Goal: Transaction & Acquisition: Purchase product/service

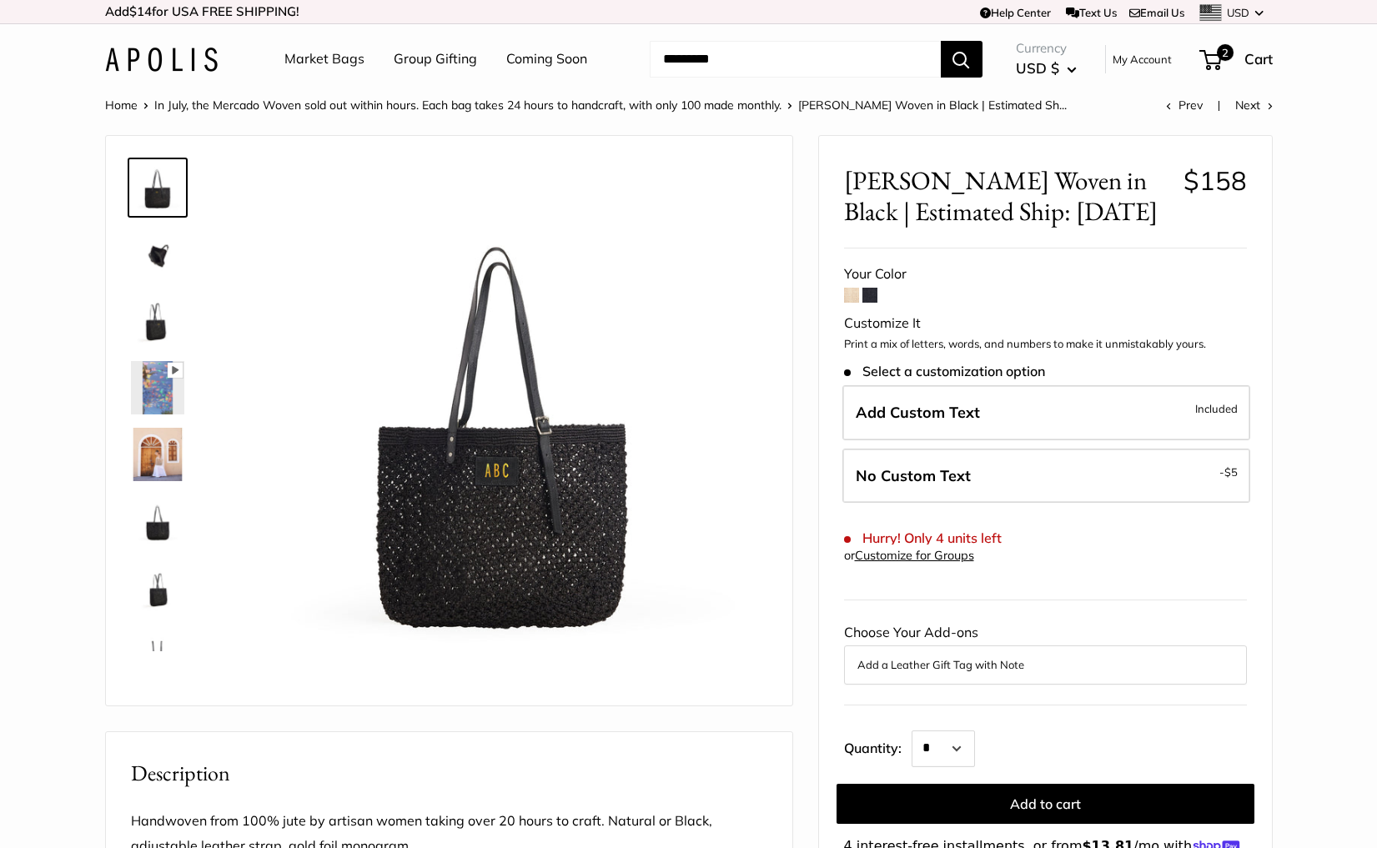
click at [848, 298] on span at bounding box center [851, 295] width 15 height 15
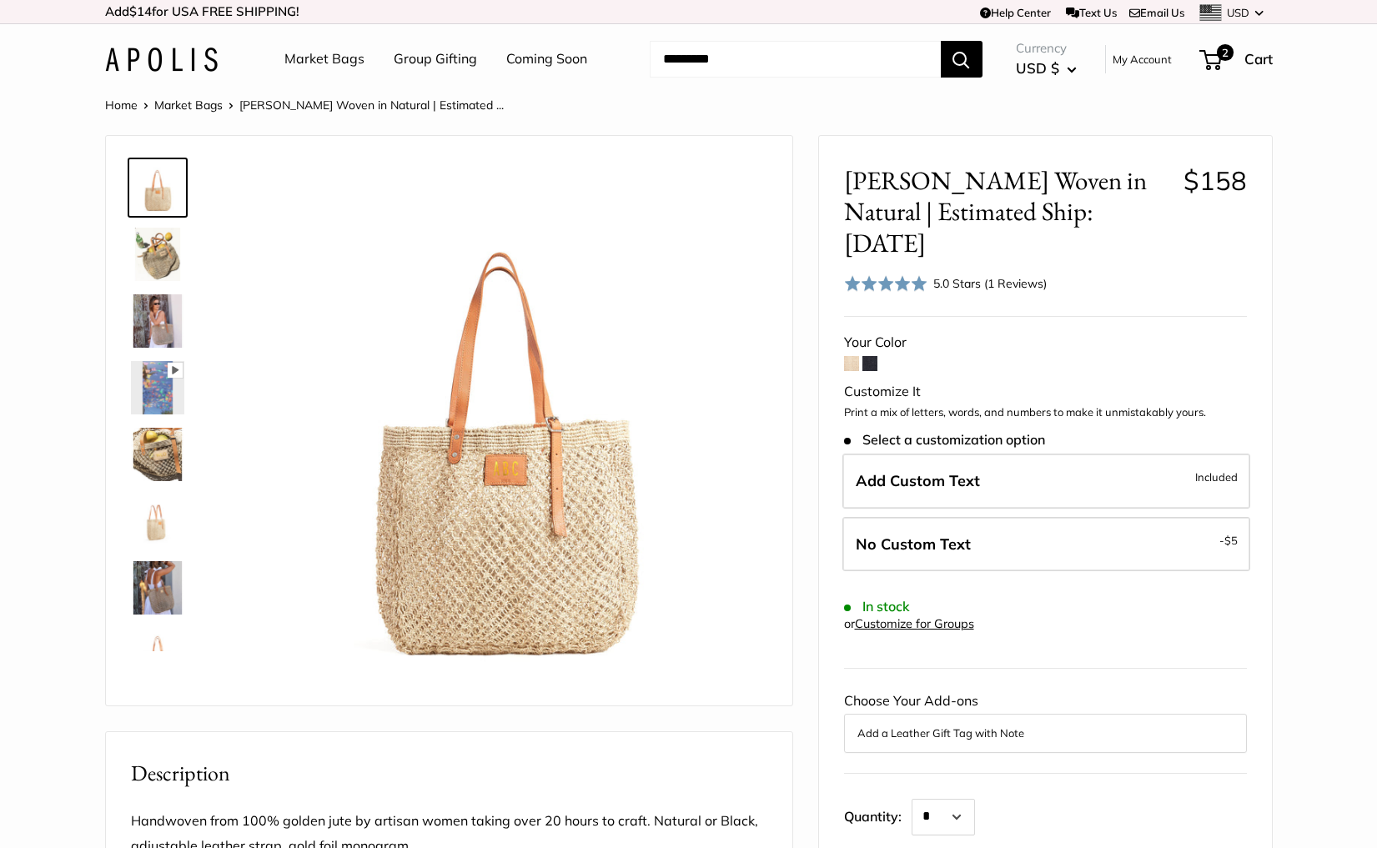
click at [183, 51] on img at bounding box center [161, 60] width 113 height 24
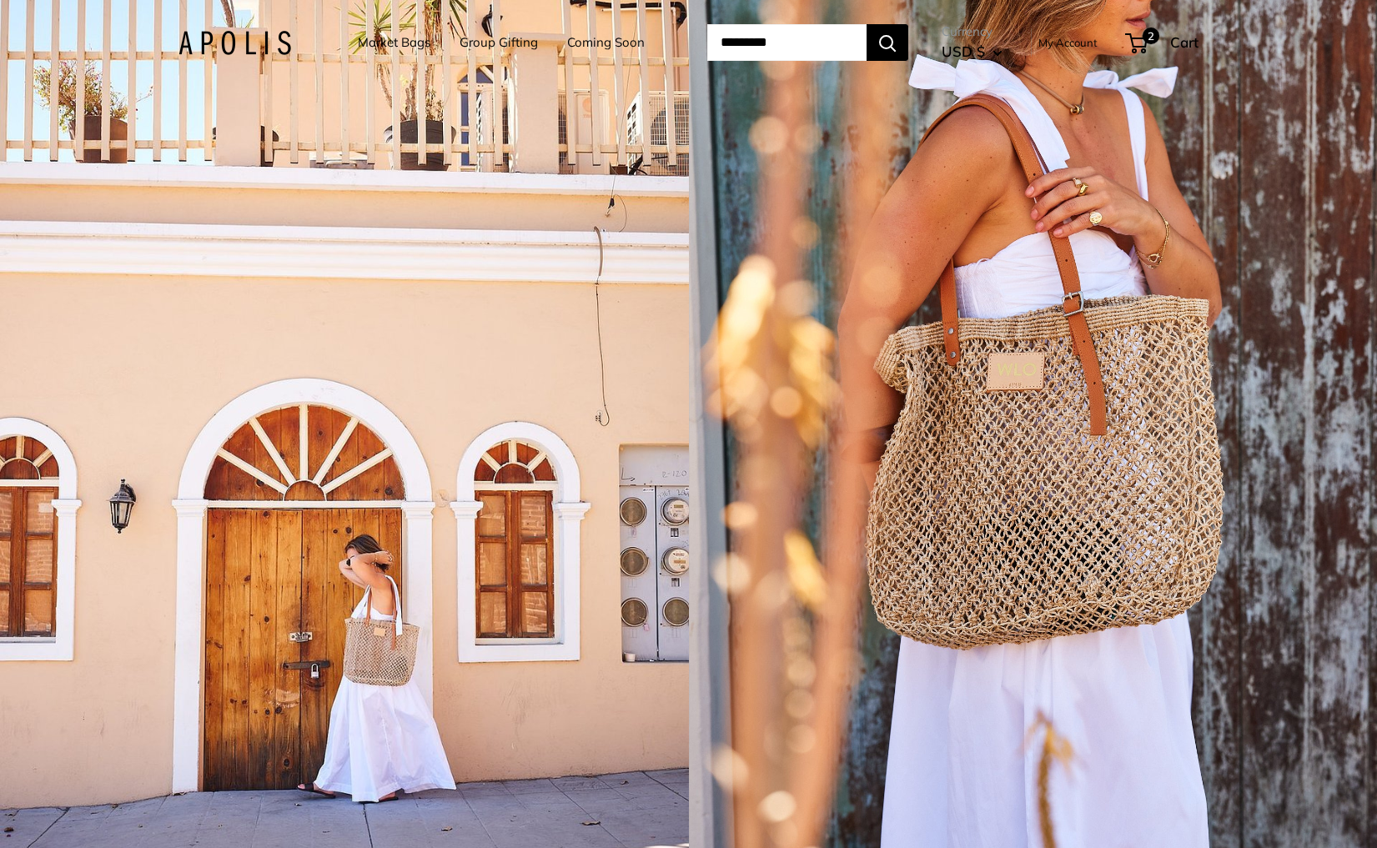
click at [858, 460] on div "1 / 5" at bounding box center [1033, 424] width 689 height 848
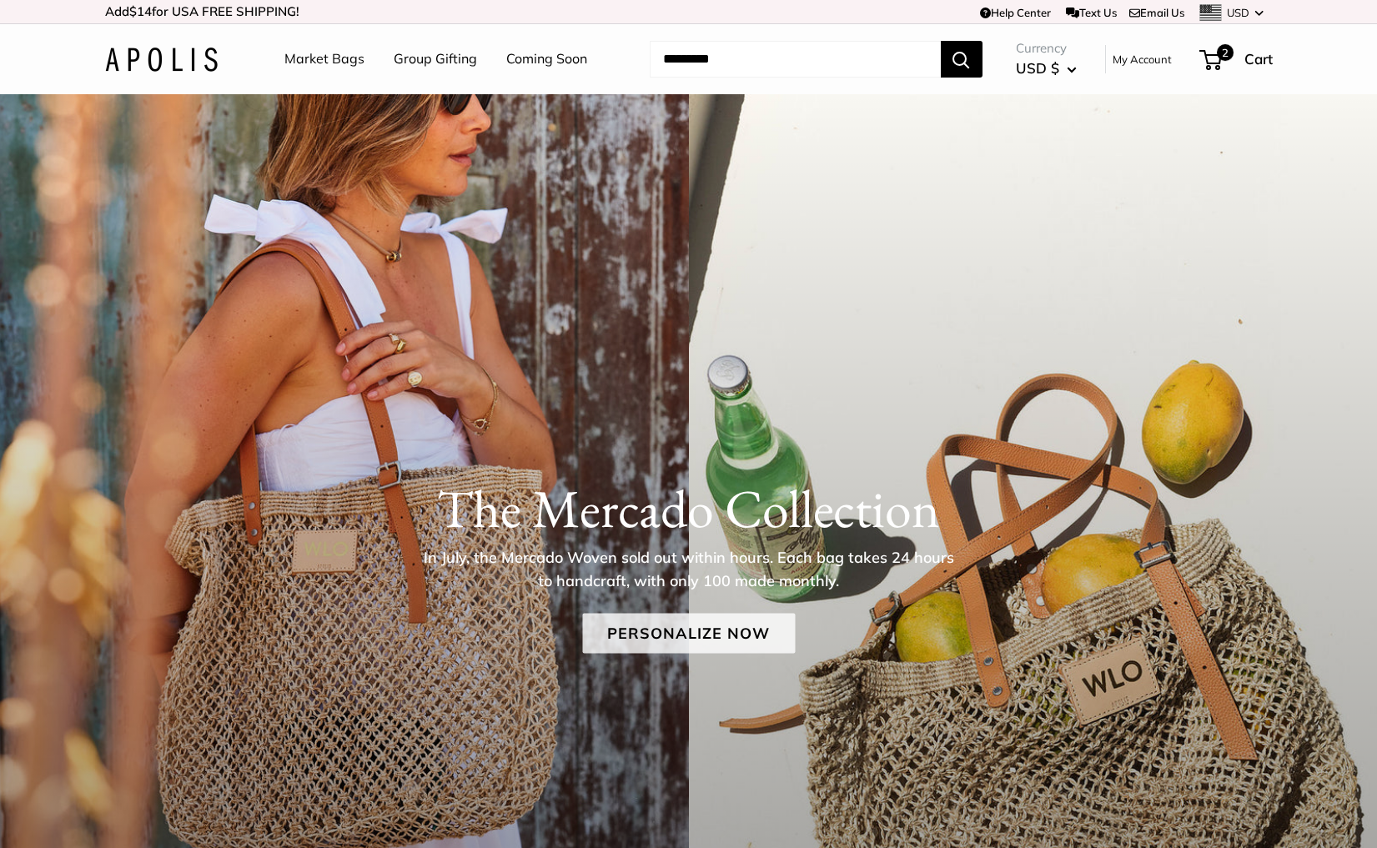
click at [735, 642] on link "Personalize Now" at bounding box center [688, 633] width 213 height 40
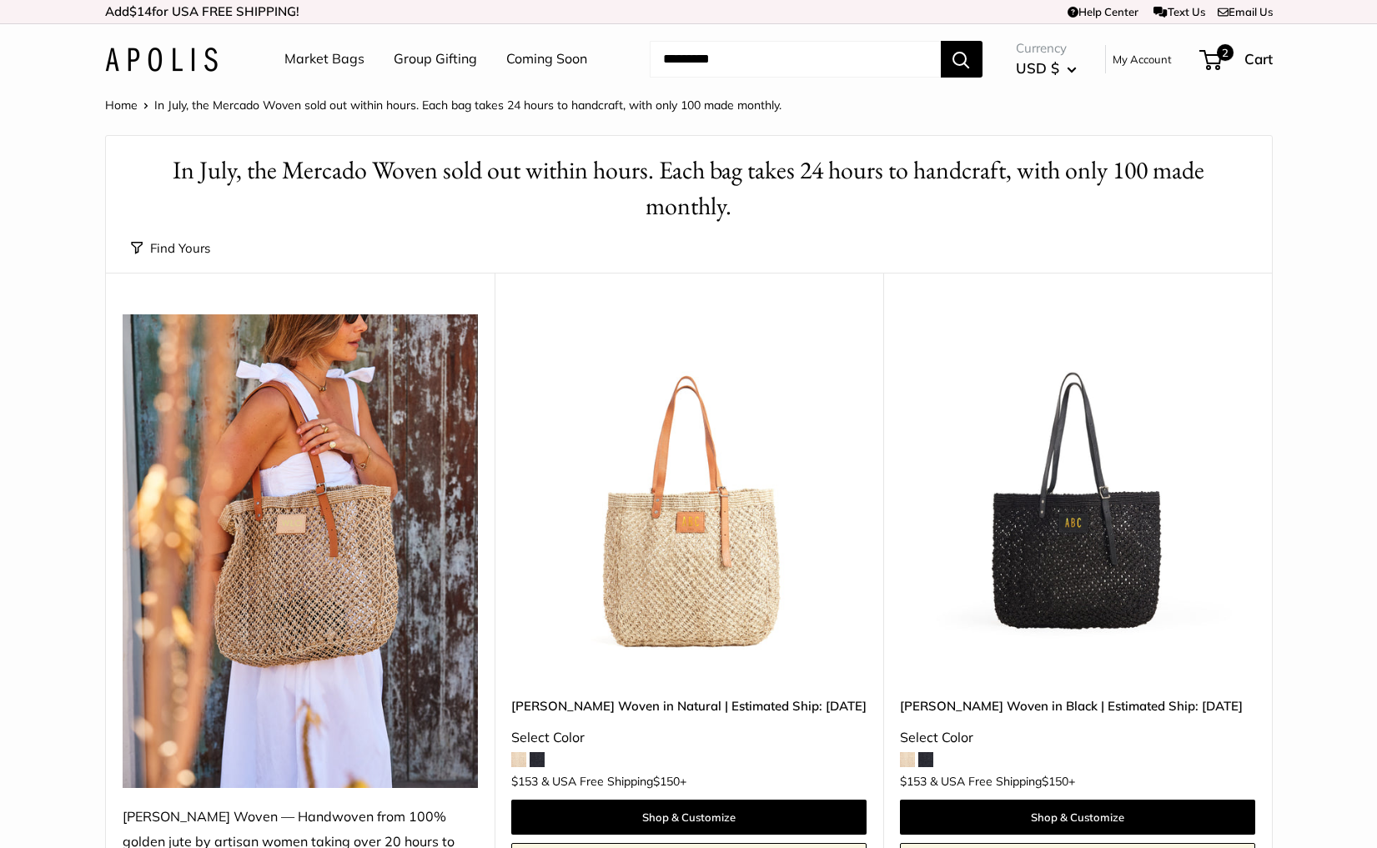
scroll to position [128, 0]
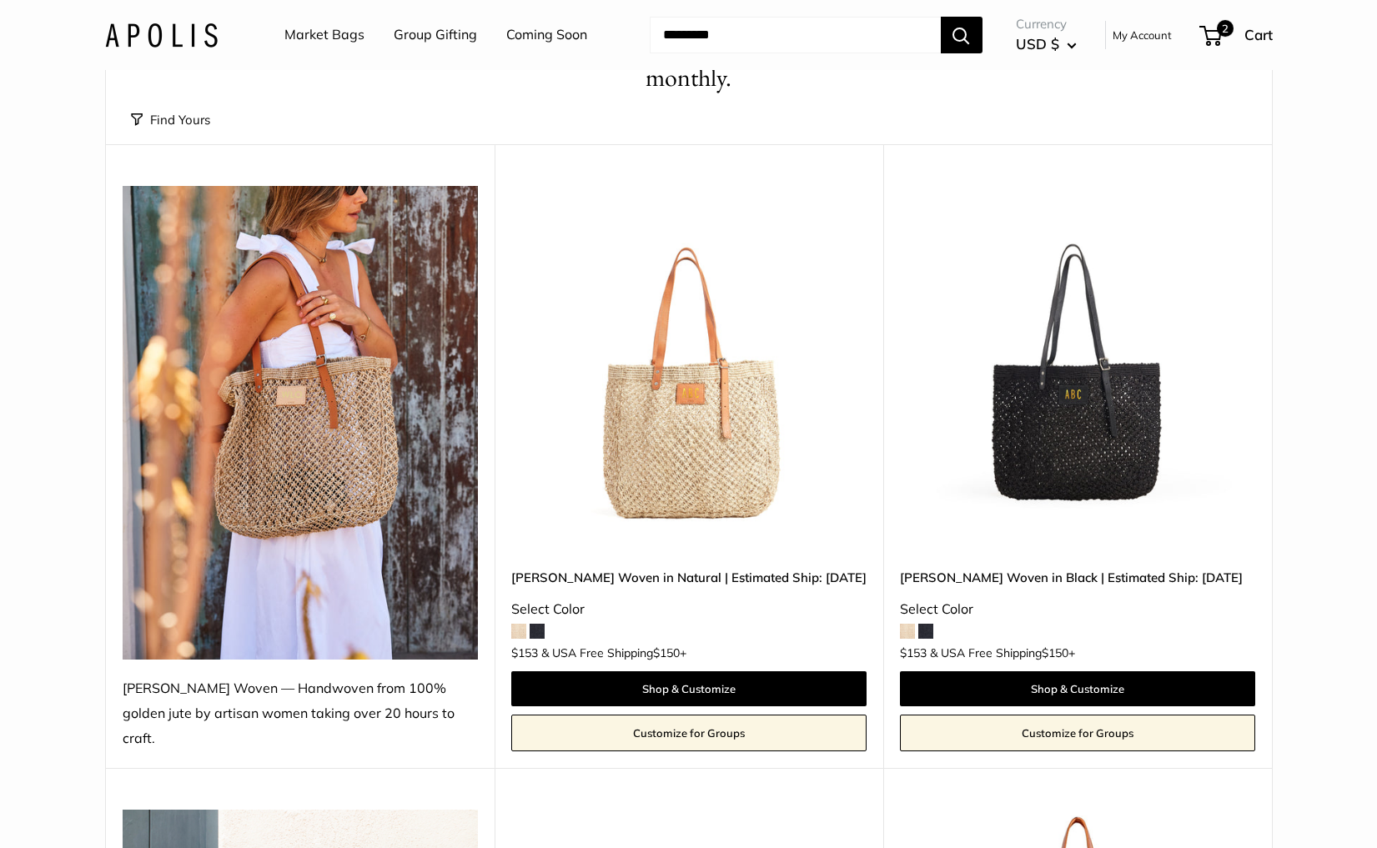
click at [0, 0] on img at bounding box center [0, 0] width 0 height 0
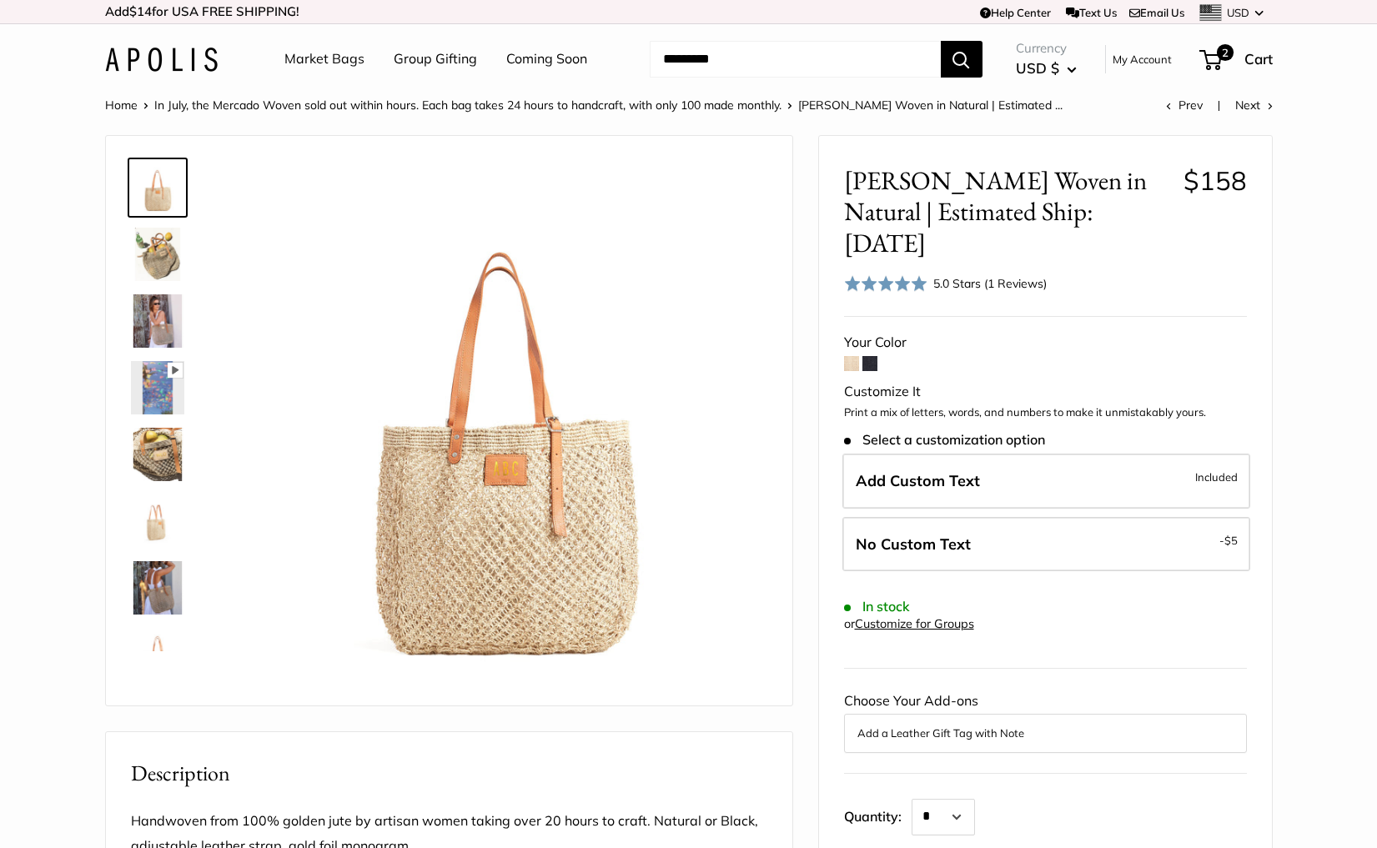
click at [312, 63] on link "Market Bags" at bounding box center [324, 59] width 80 height 25
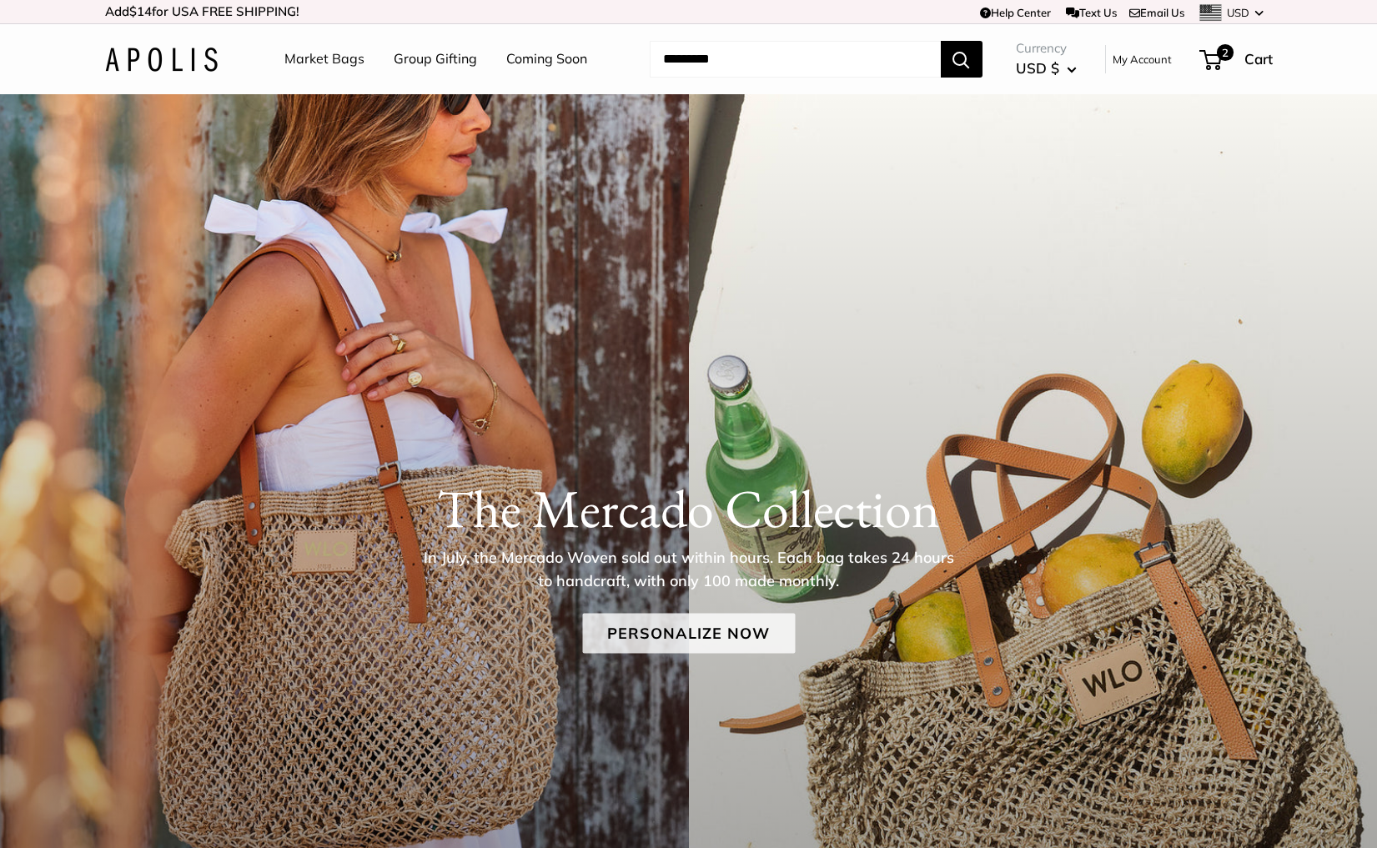
click at [688, 629] on link "Personalize Now" at bounding box center [688, 633] width 213 height 40
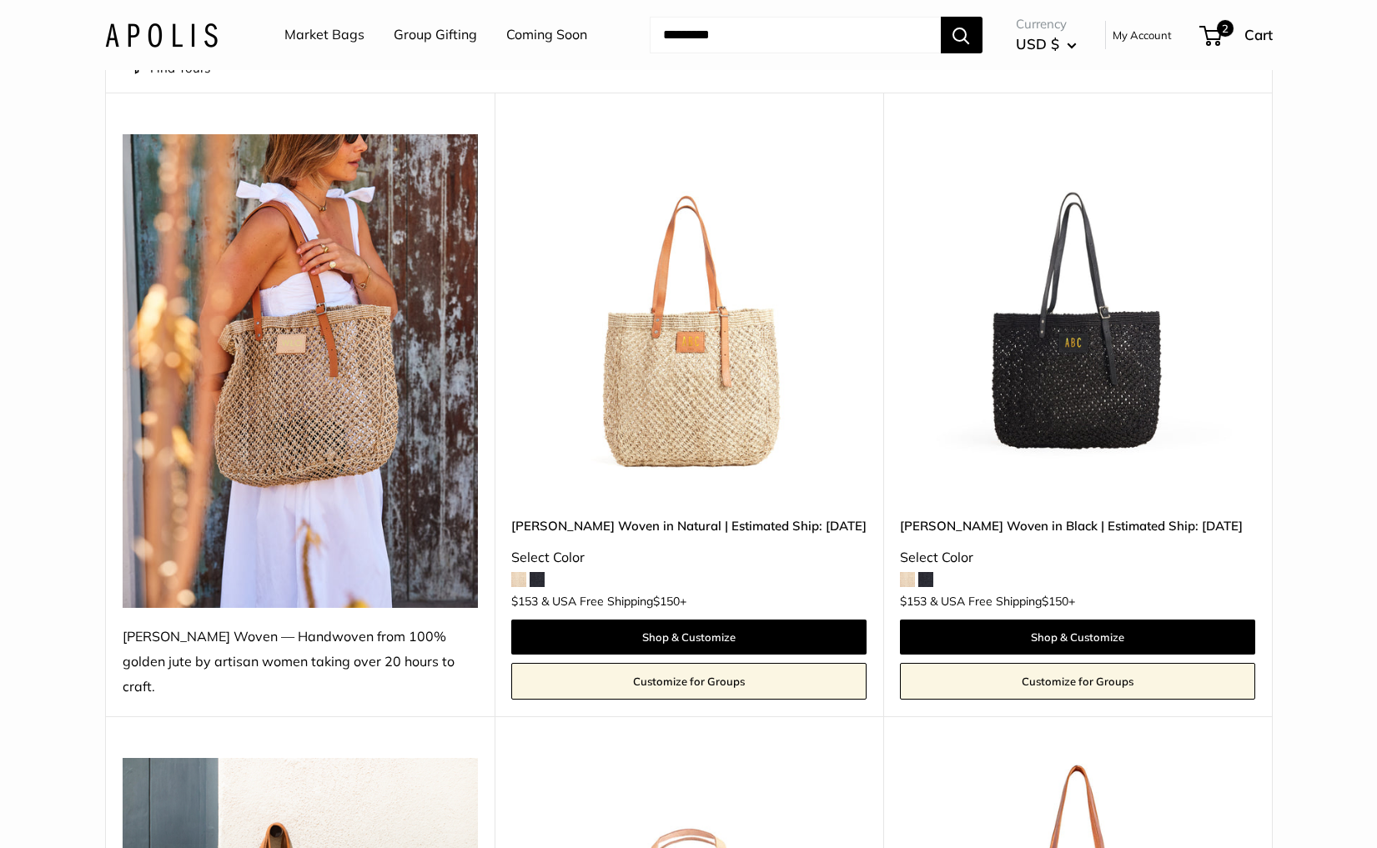
scroll to position [242, 0]
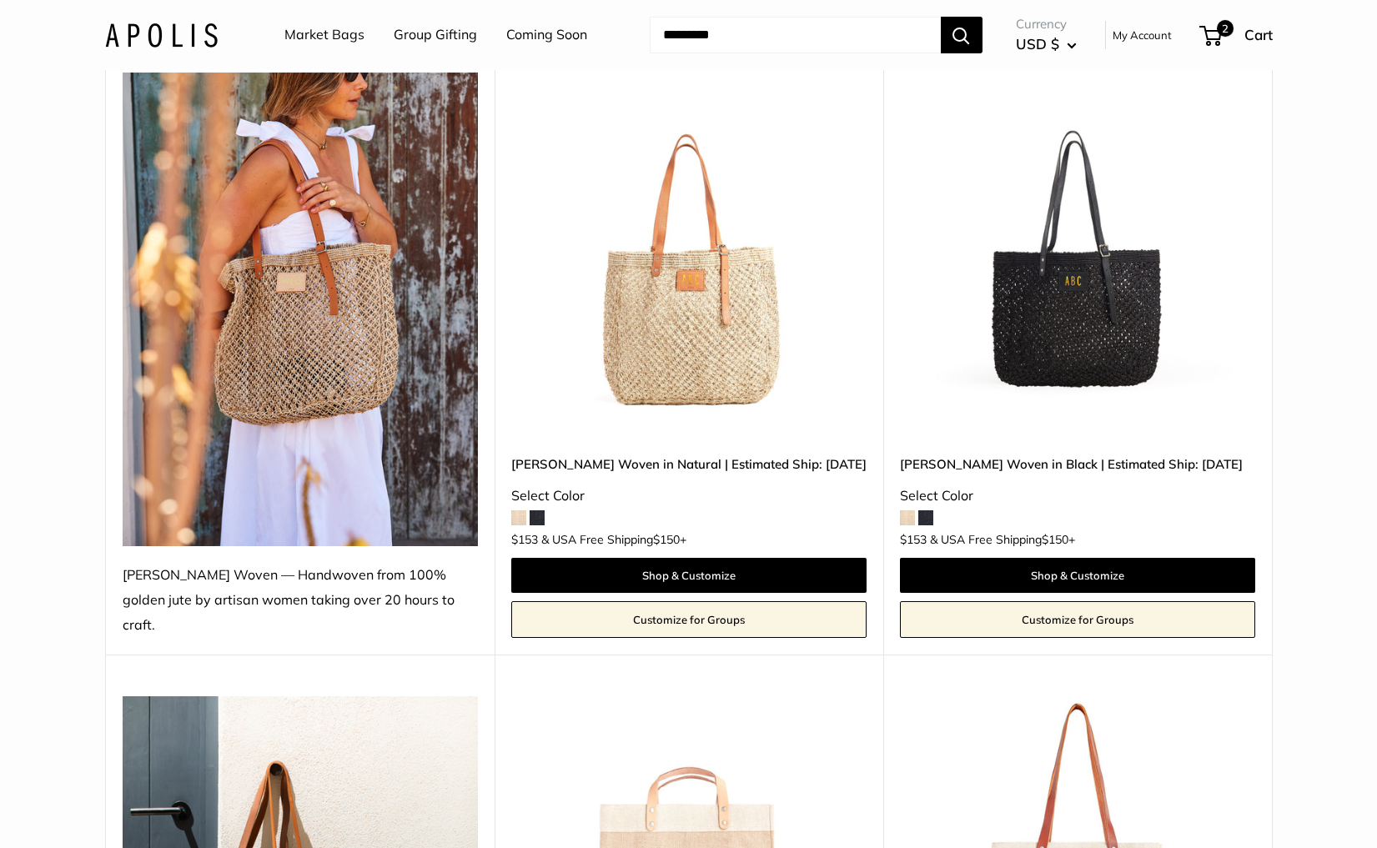
click at [0, 0] on img at bounding box center [0, 0] width 0 height 0
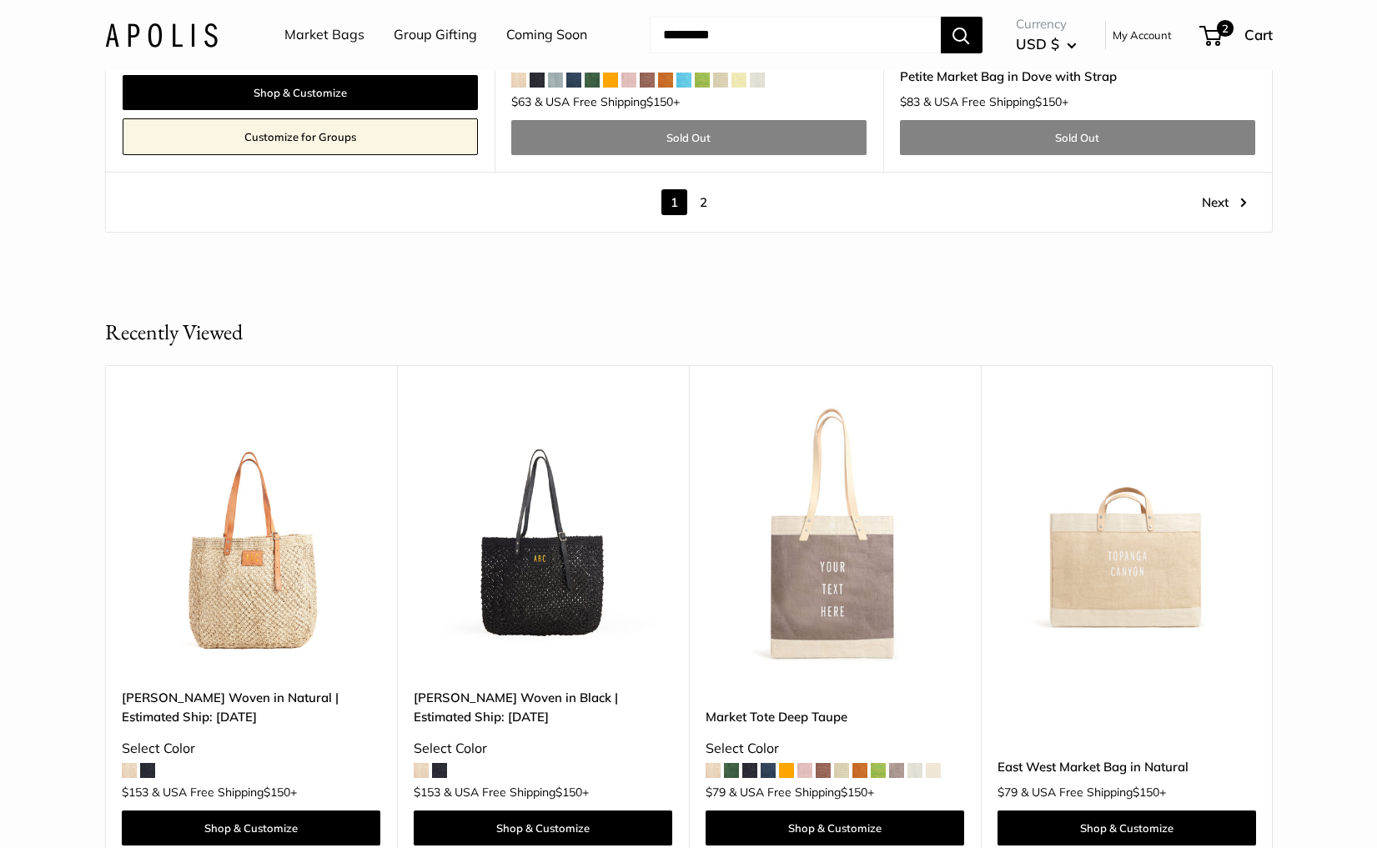
scroll to position [9676, 0]
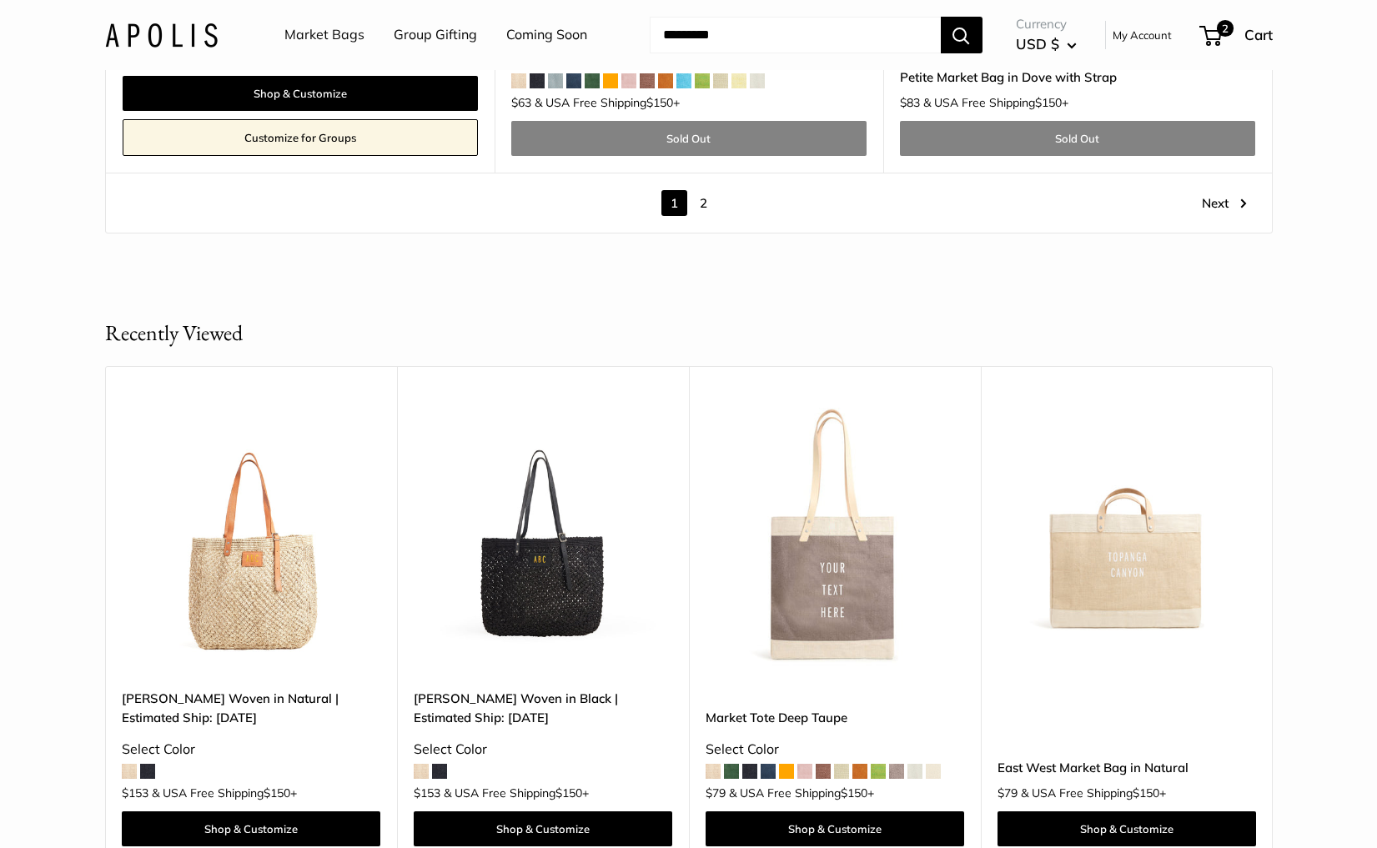
click at [705, 190] on link "2" at bounding box center [703, 203] width 26 height 26
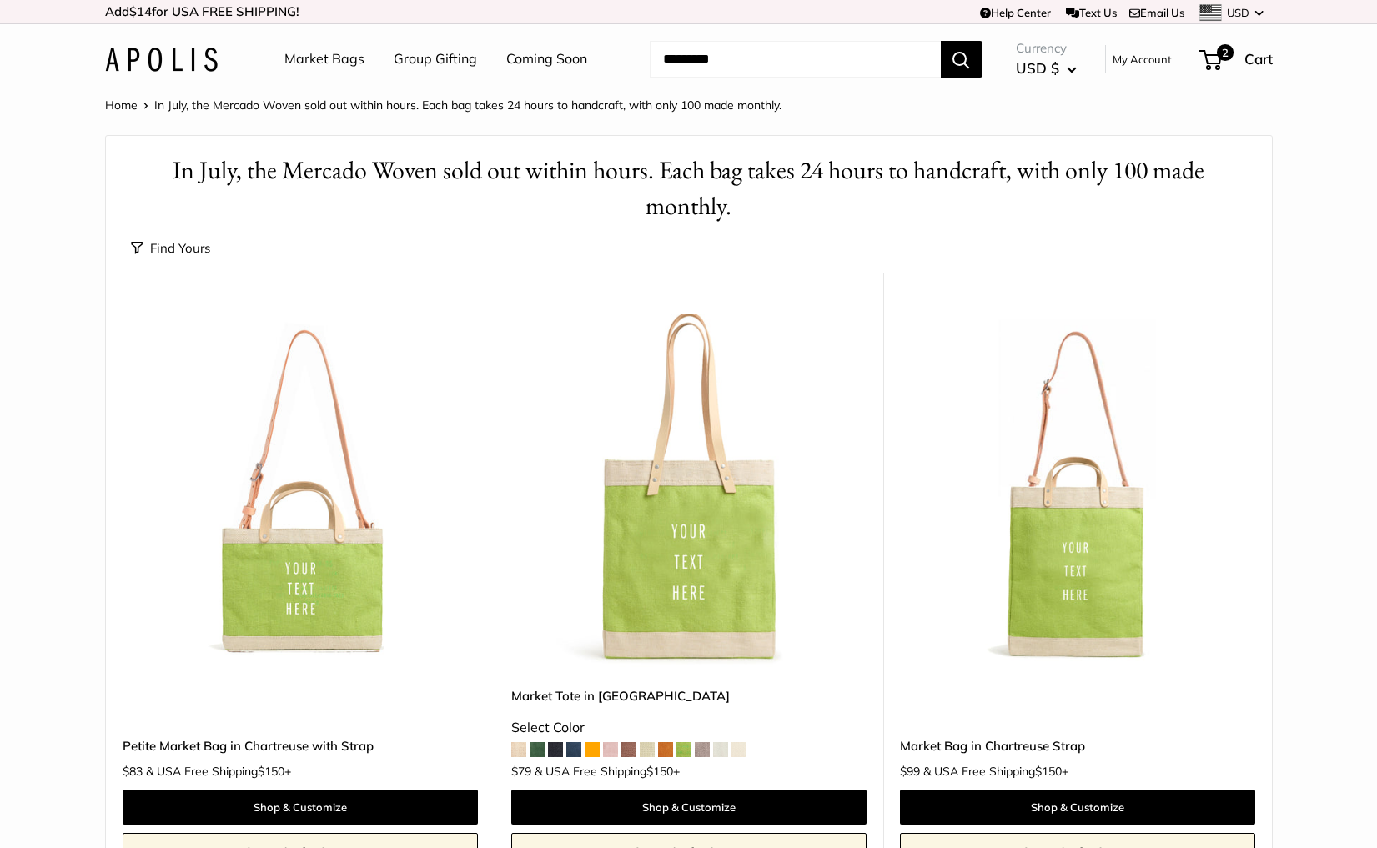
click at [198, 67] on img at bounding box center [161, 60] width 113 height 24
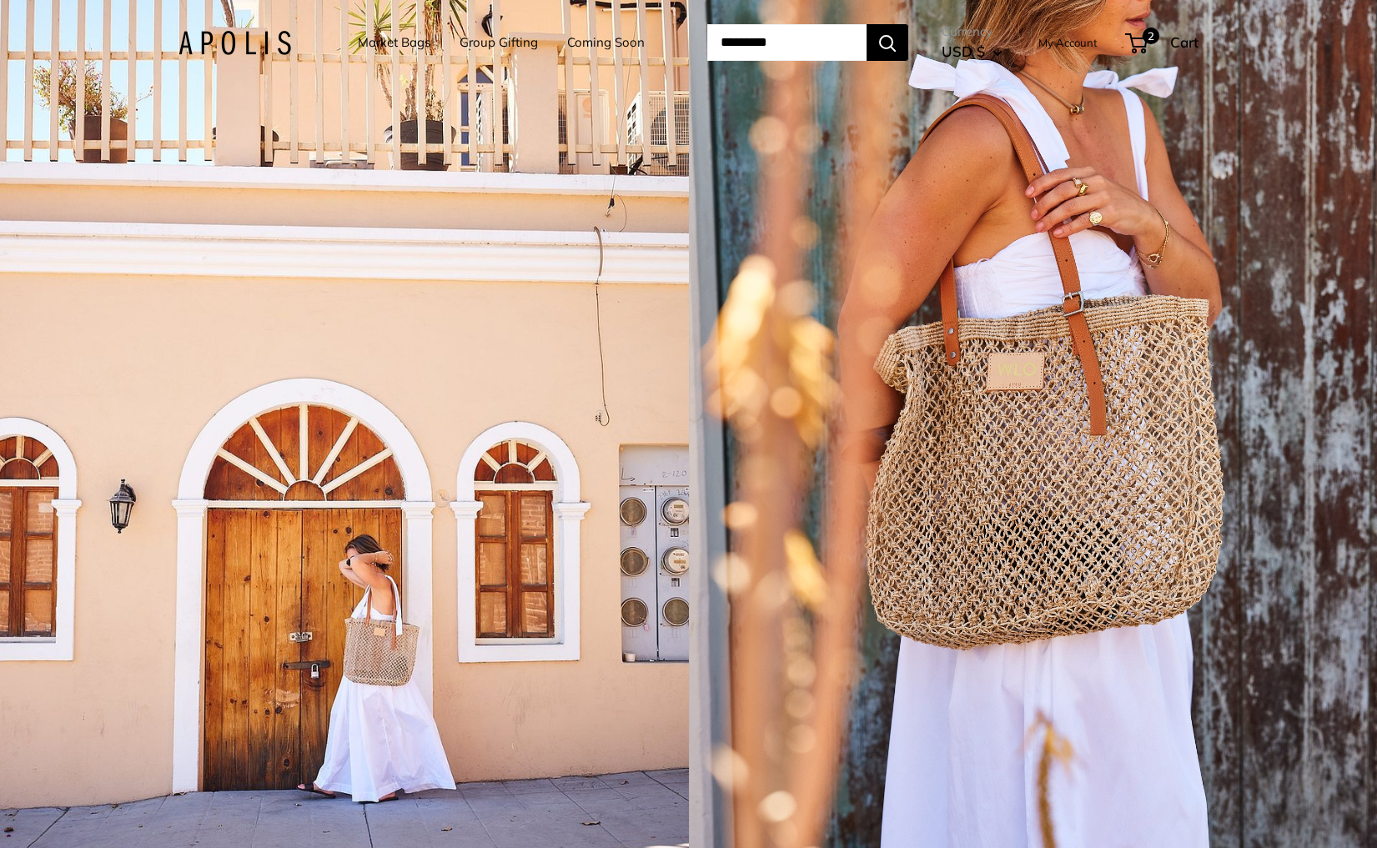
click at [637, 475] on div "1 / 5" at bounding box center [344, 424] width 689 height 848
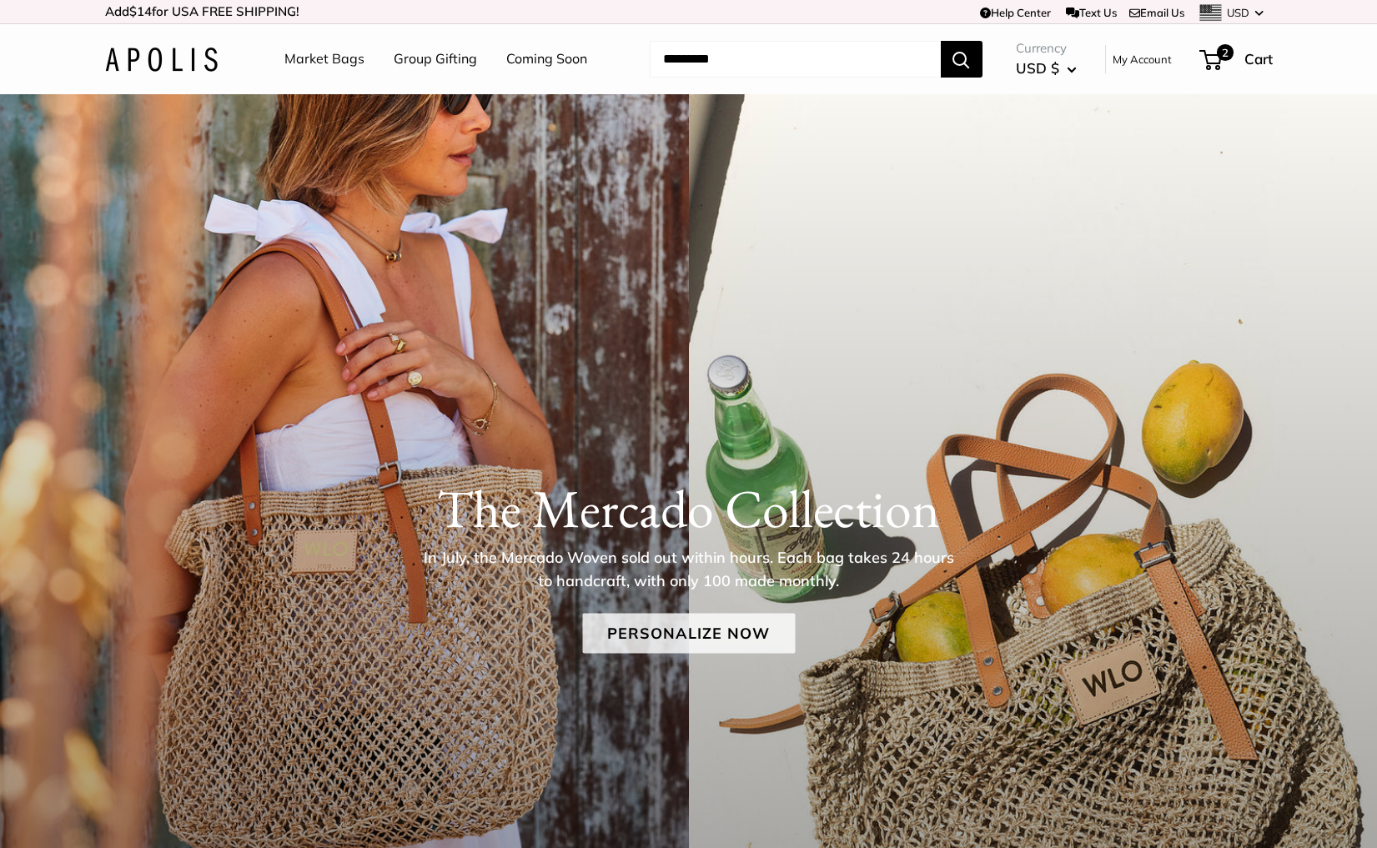
click at [662, 629] on link "Personalize Now" at bounding box center [688, 633] width 213 height 40
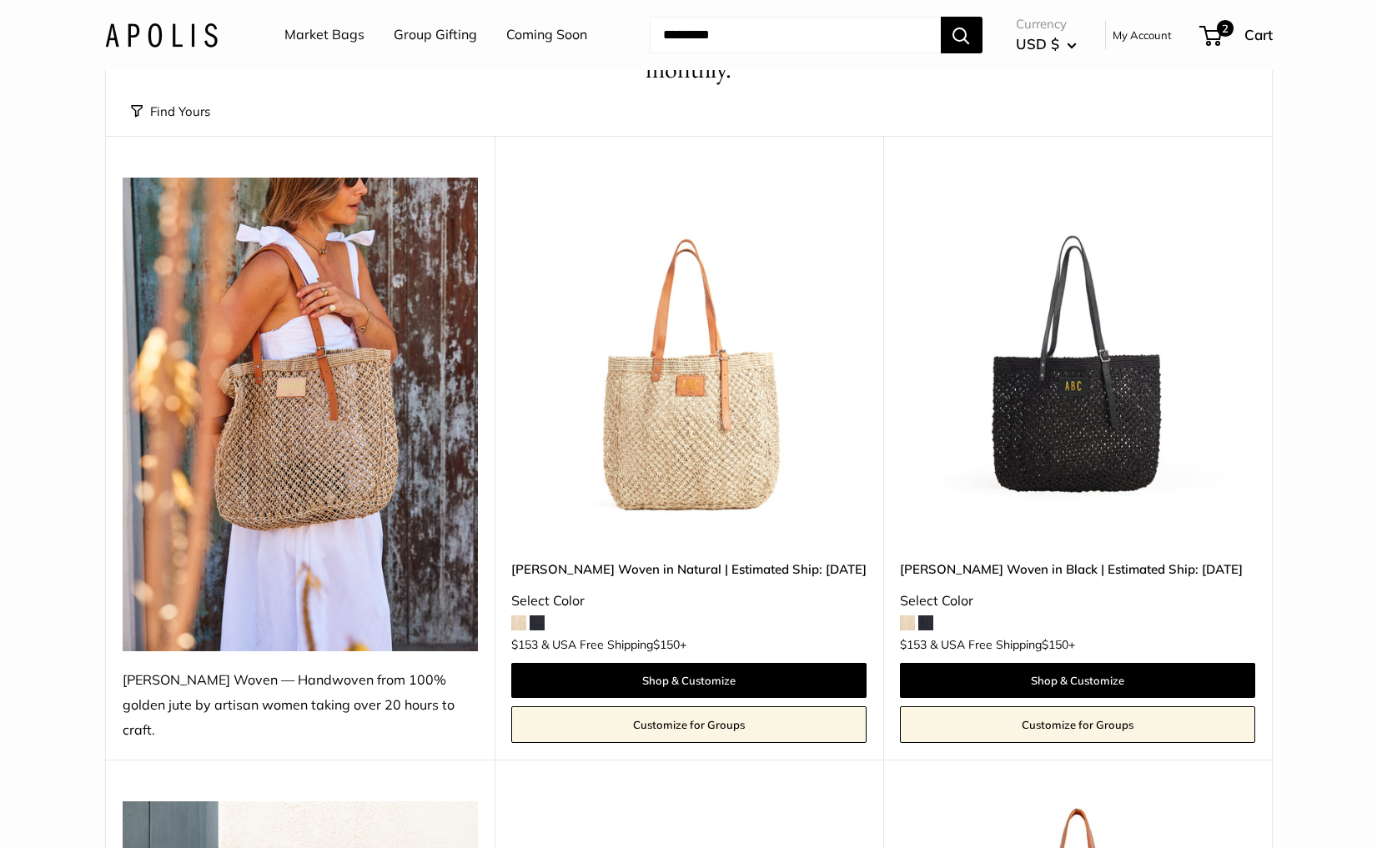
scroll to position [160, 0]
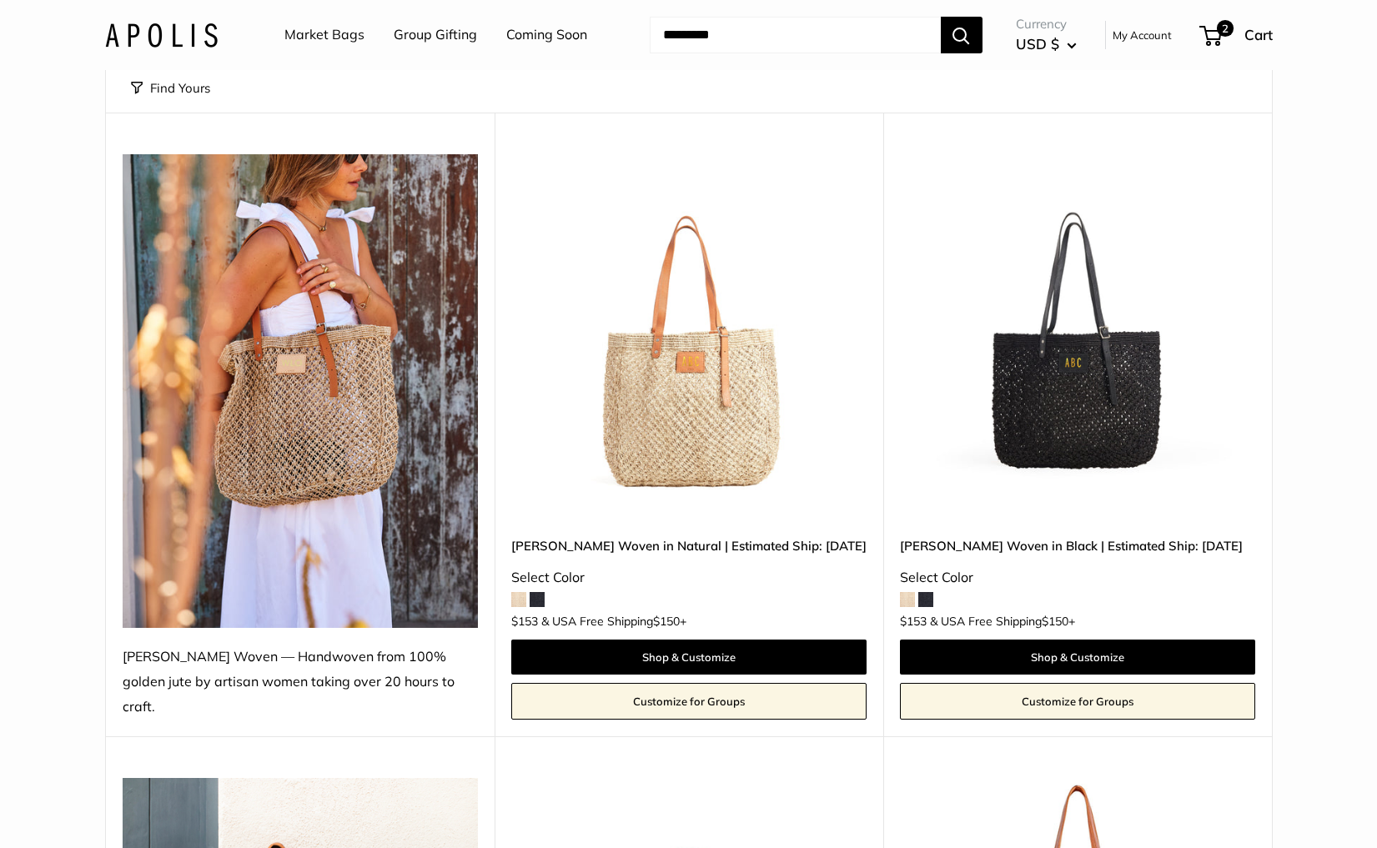
click at [0, 0] on img at bounding box center [0, 0] width 0 height 0
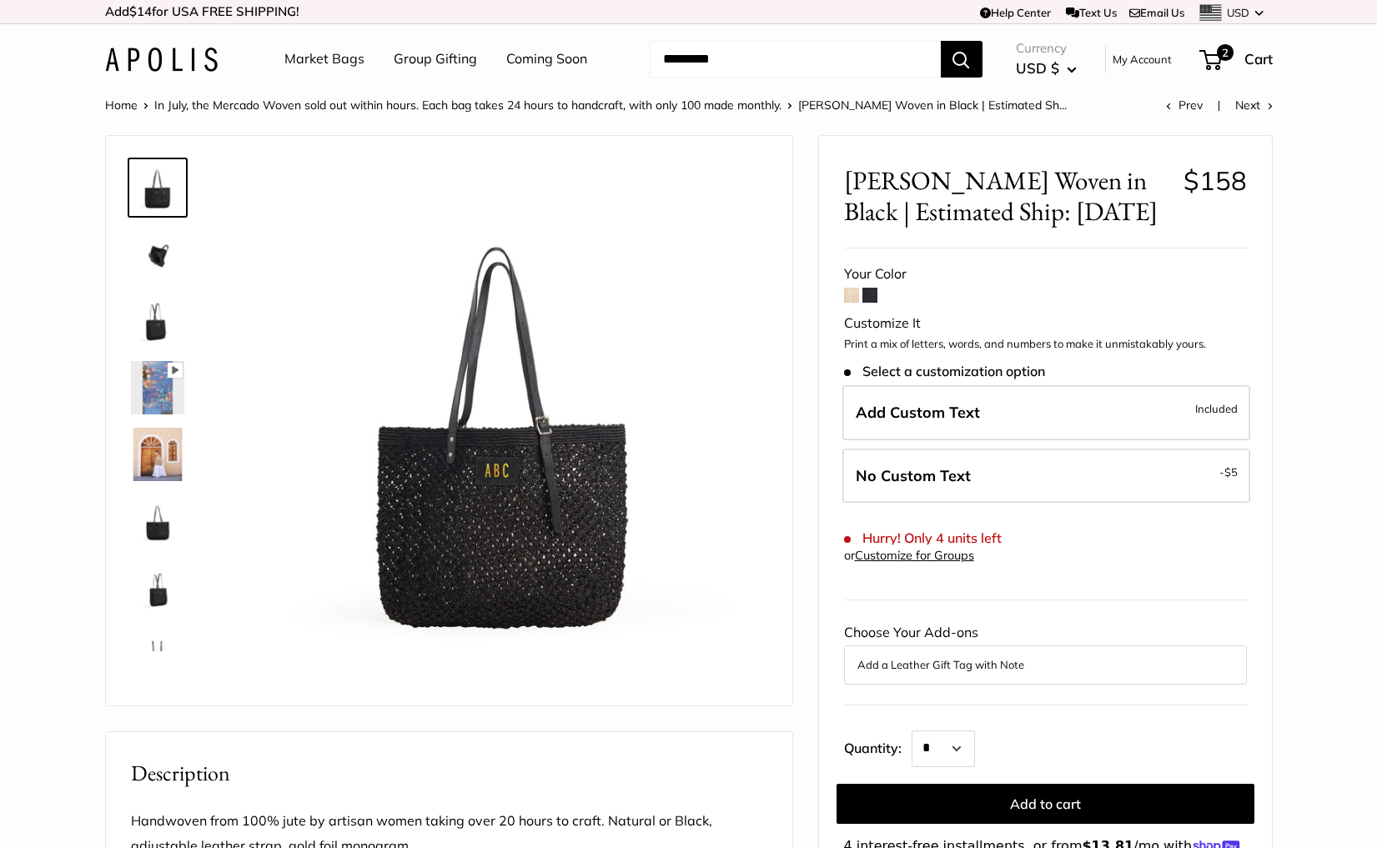
click at [850, 300] on span at bounding box center [851, 295] width 15 height 15
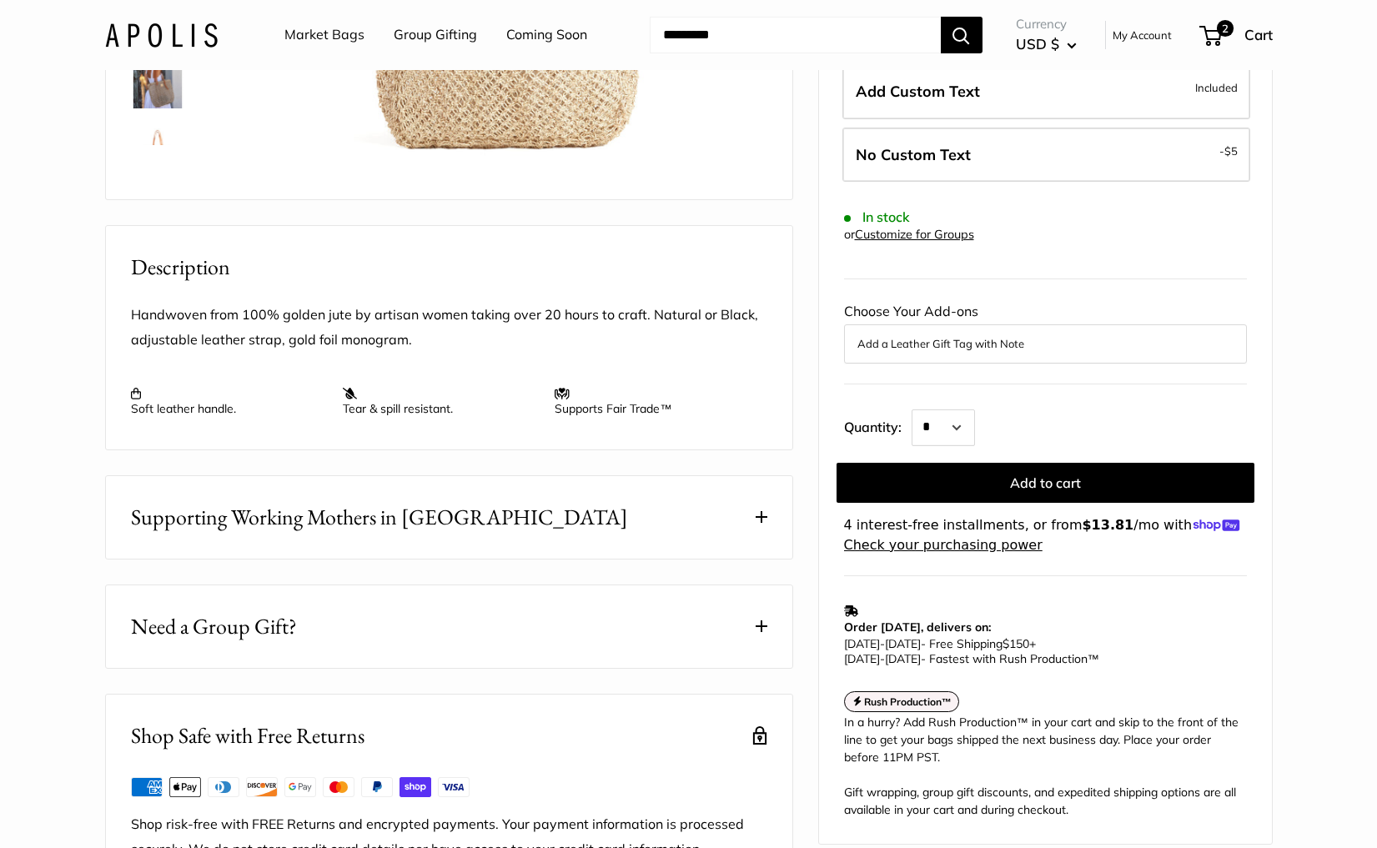
scroll to position [513, 0]
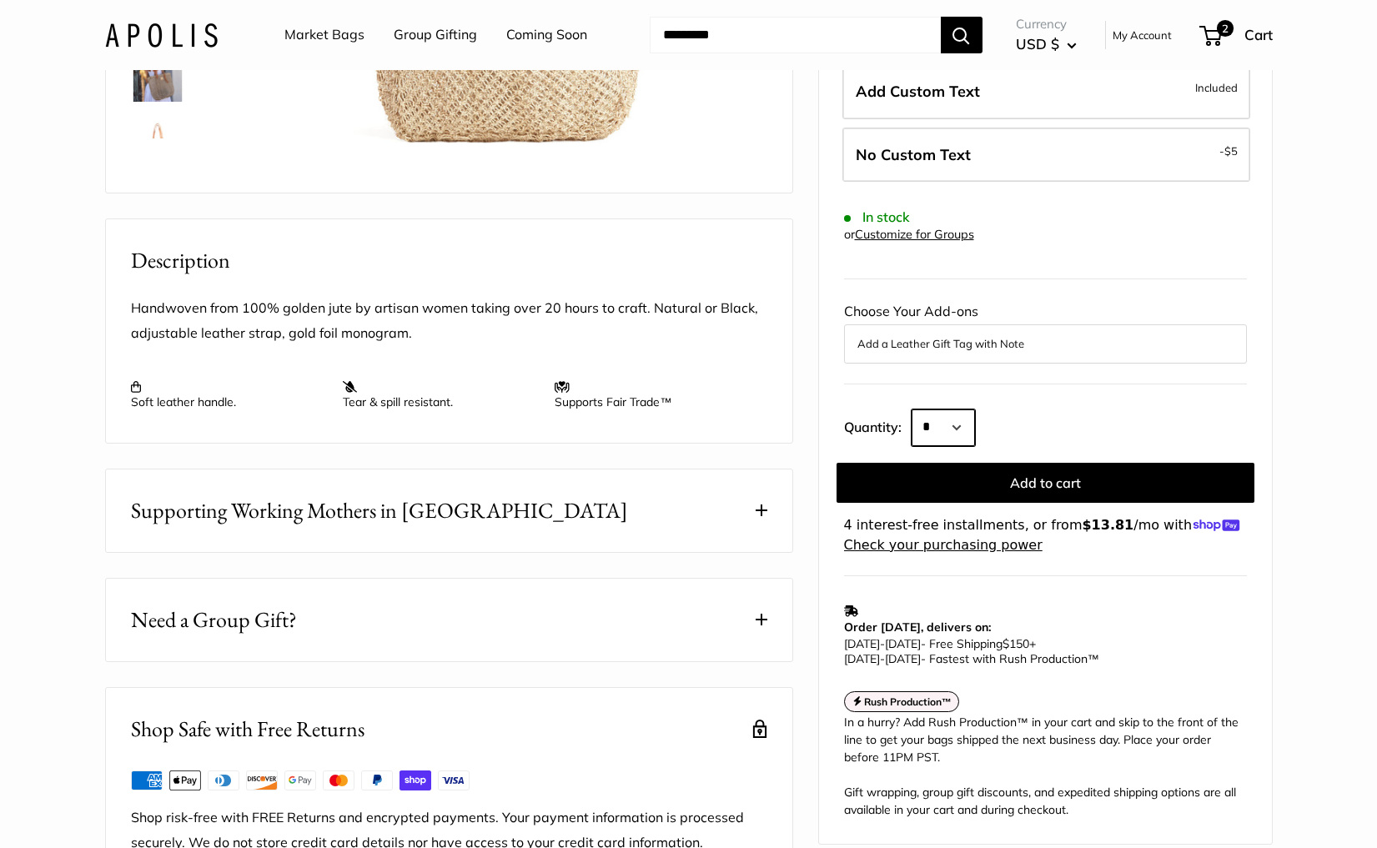
click at [917, 409] on select "* * * * * * * * * *** *** *** *** *** *** *** *** *** *** *** *** *** *** *** *…" at bounding box center [942, 427] width 63 height 37
select select "***"
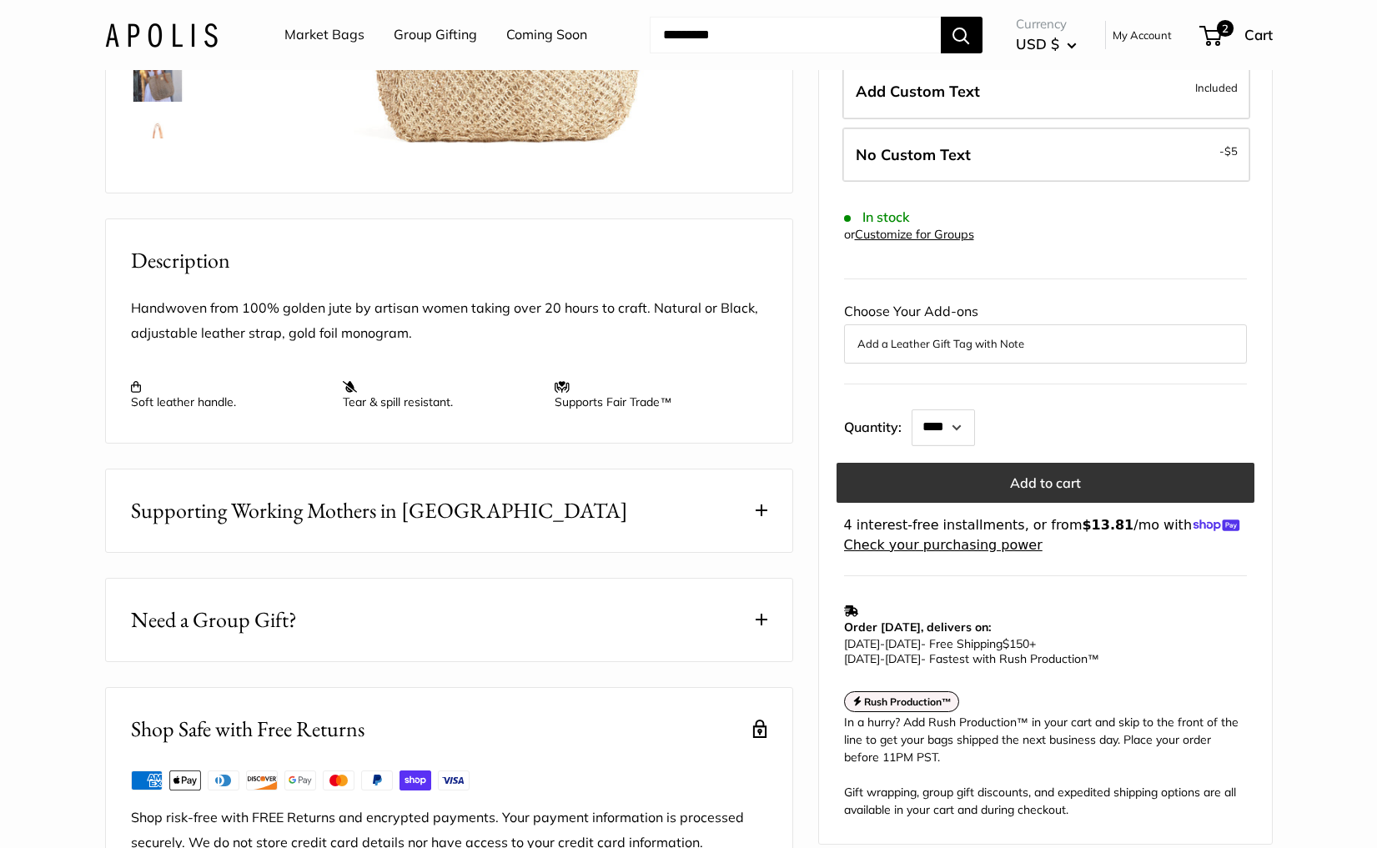
click at [1065, 462] on button "Add to cart" at bounding box center [1045, 482] width 418 height 40
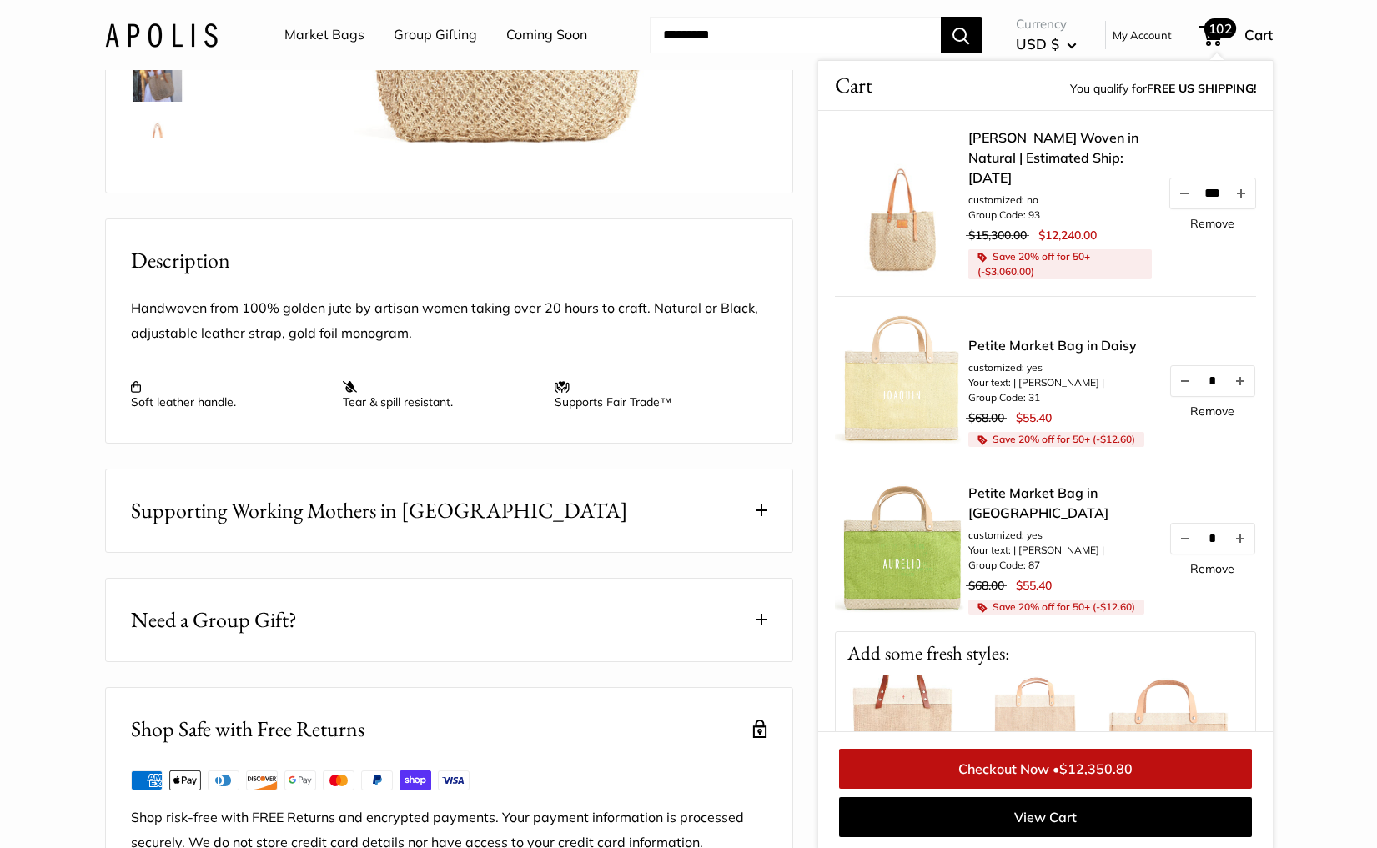
click at [1201, 218] on link "Remove" at bounding box center [1212, 224] width 44 height 12
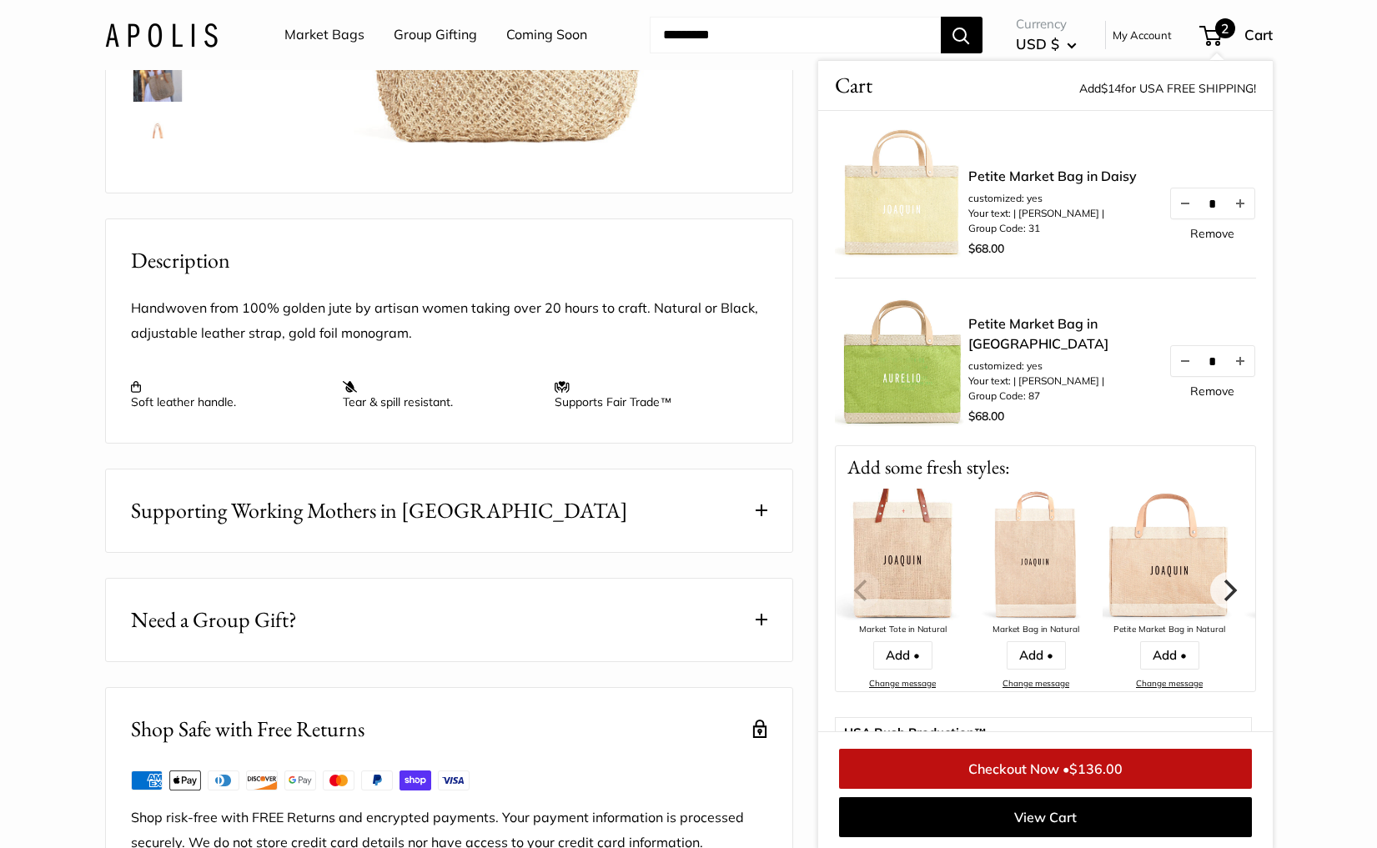
click at [1296, 282] on div "Home Market Bags Mercado Woven in Natural | Estimated ... Pause Play % buffered…" at bounding box center [689, 231] width 1234 height 1300
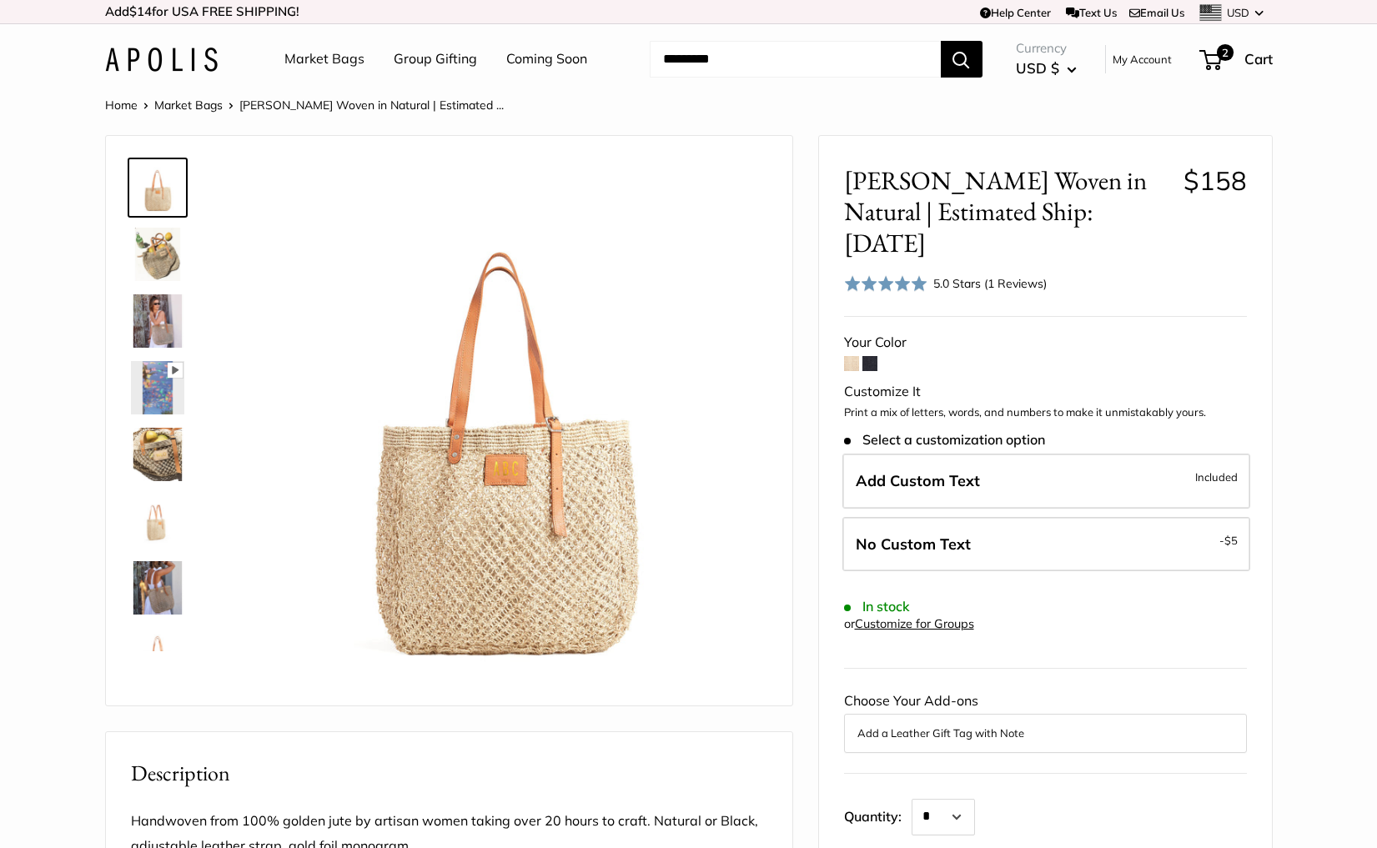
click at [351, 62] on link "Market Bags" at bounding box center [324, 59] width 80 height 25
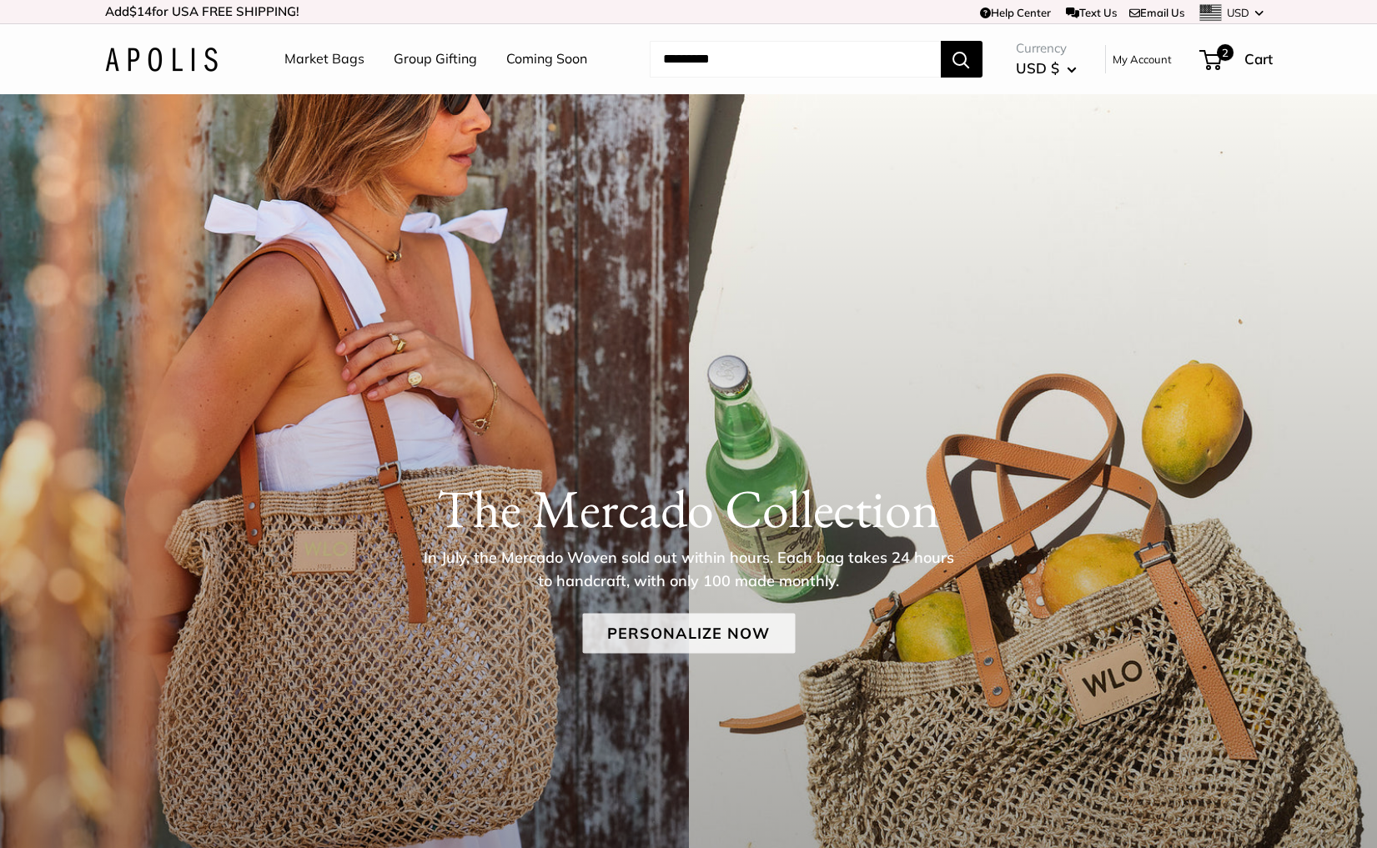
click at [643, 632] on link "Personalize Now" at bounding box center [688, 633] width 213 height 40
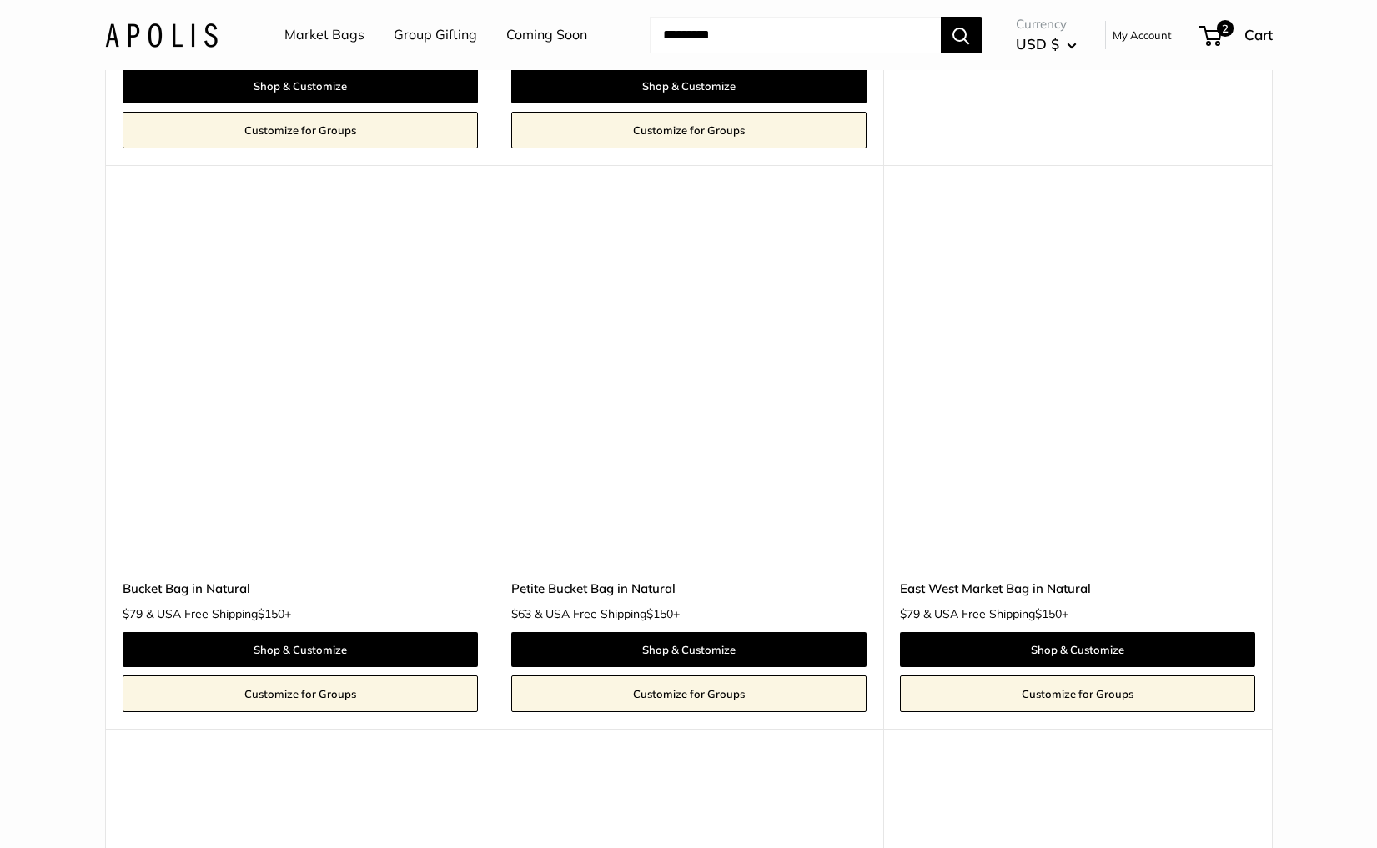
scroll to position [6114, 0]
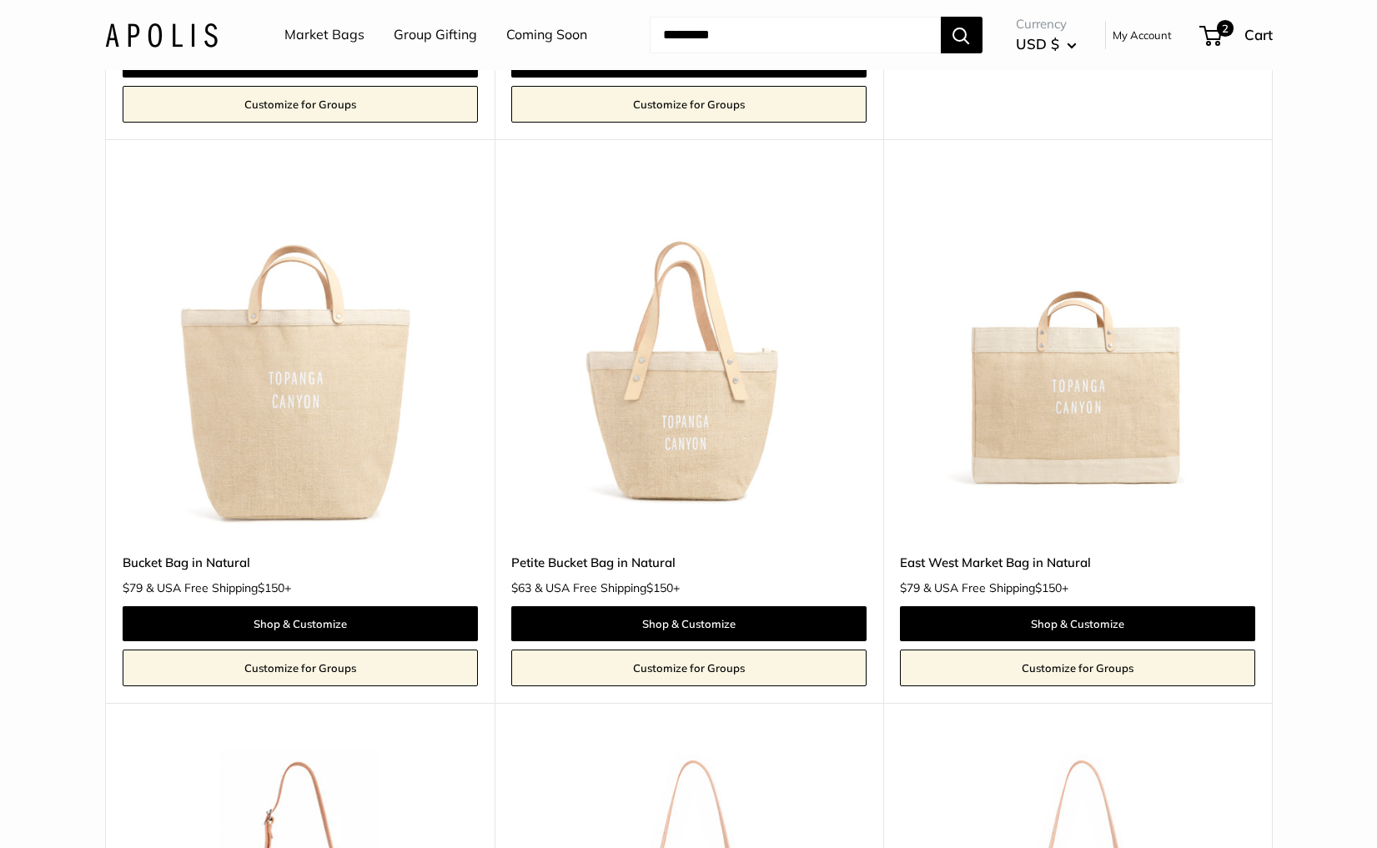
click at [0, 0] on img at bounding box center [0, 0] width 0 height 0
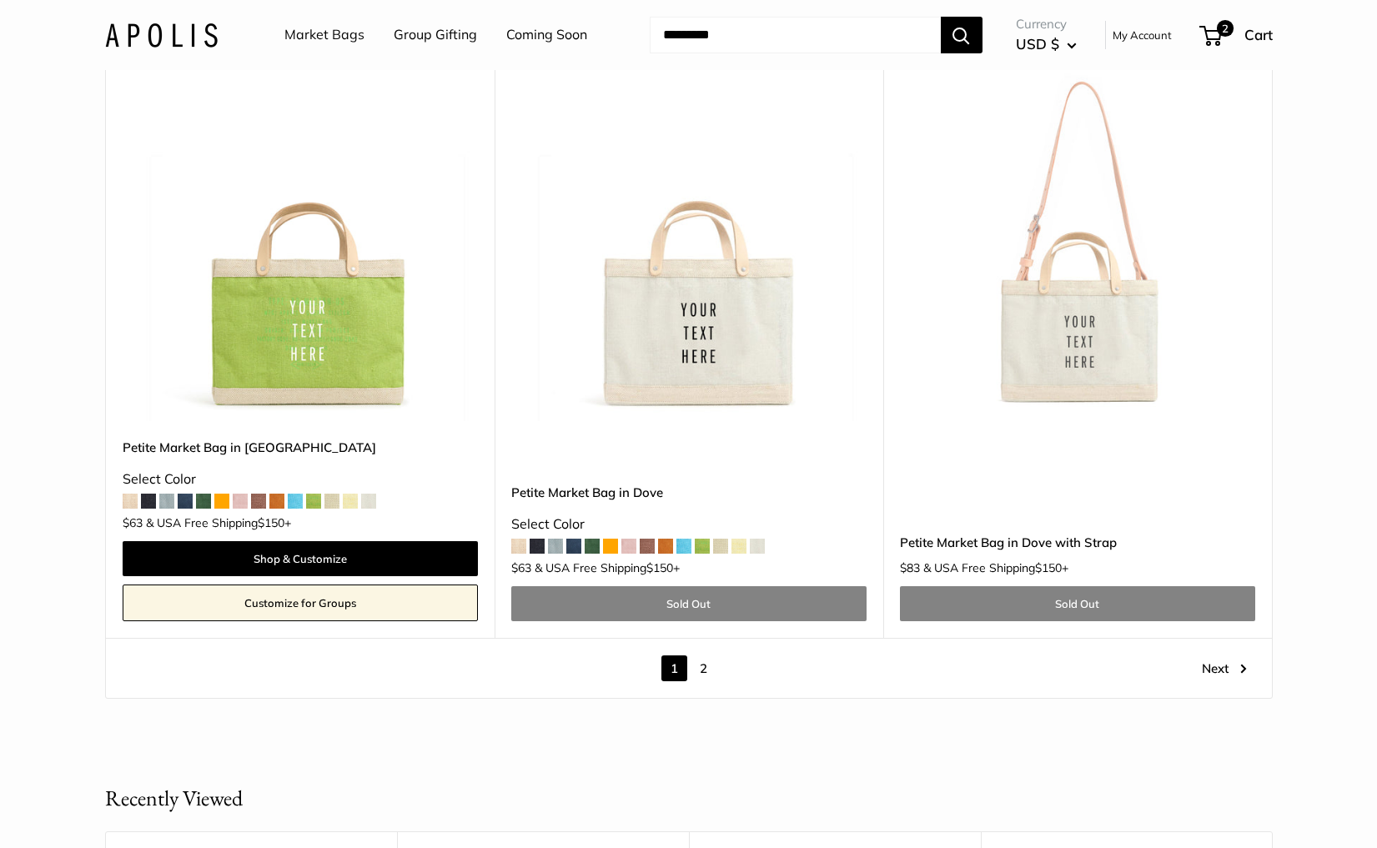
scroll to position [9216, 0]
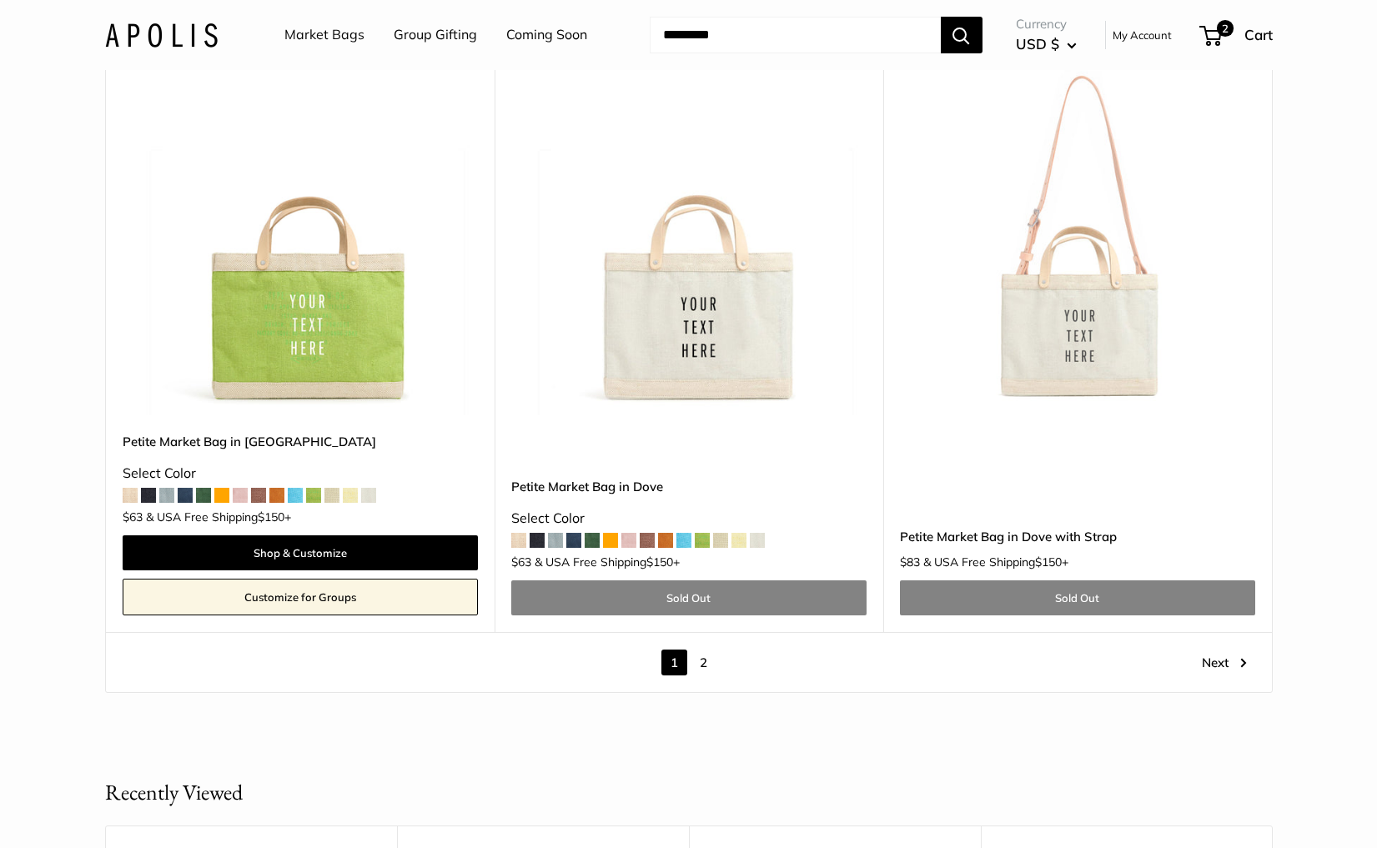
click at [701, 650] on link "2" at bounding box center [703, 663] width 26 height 26
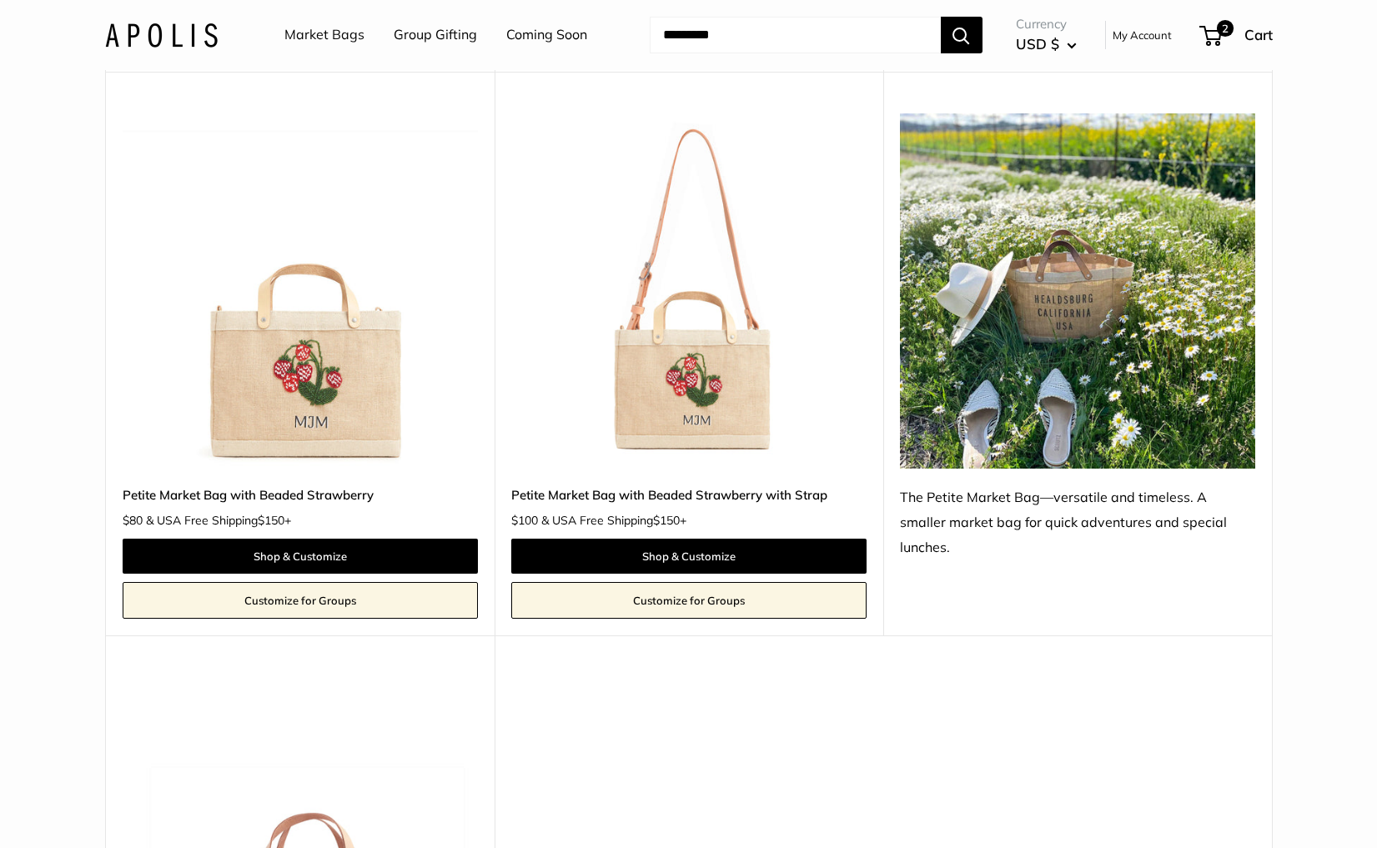
scroll to position [8306, 0]
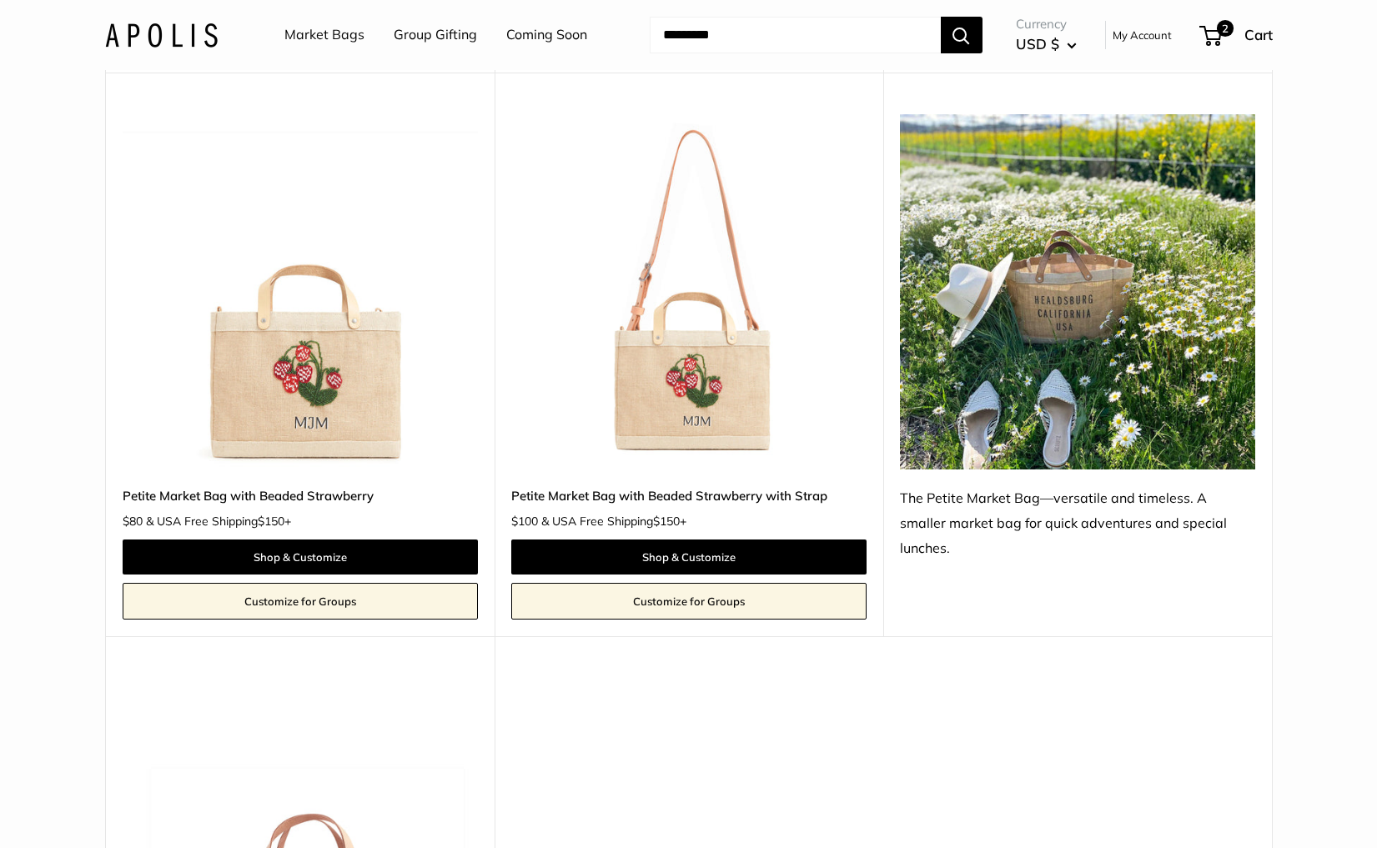
click at [0, 0] on img at bounding box center [0, 0] width 0 height 0
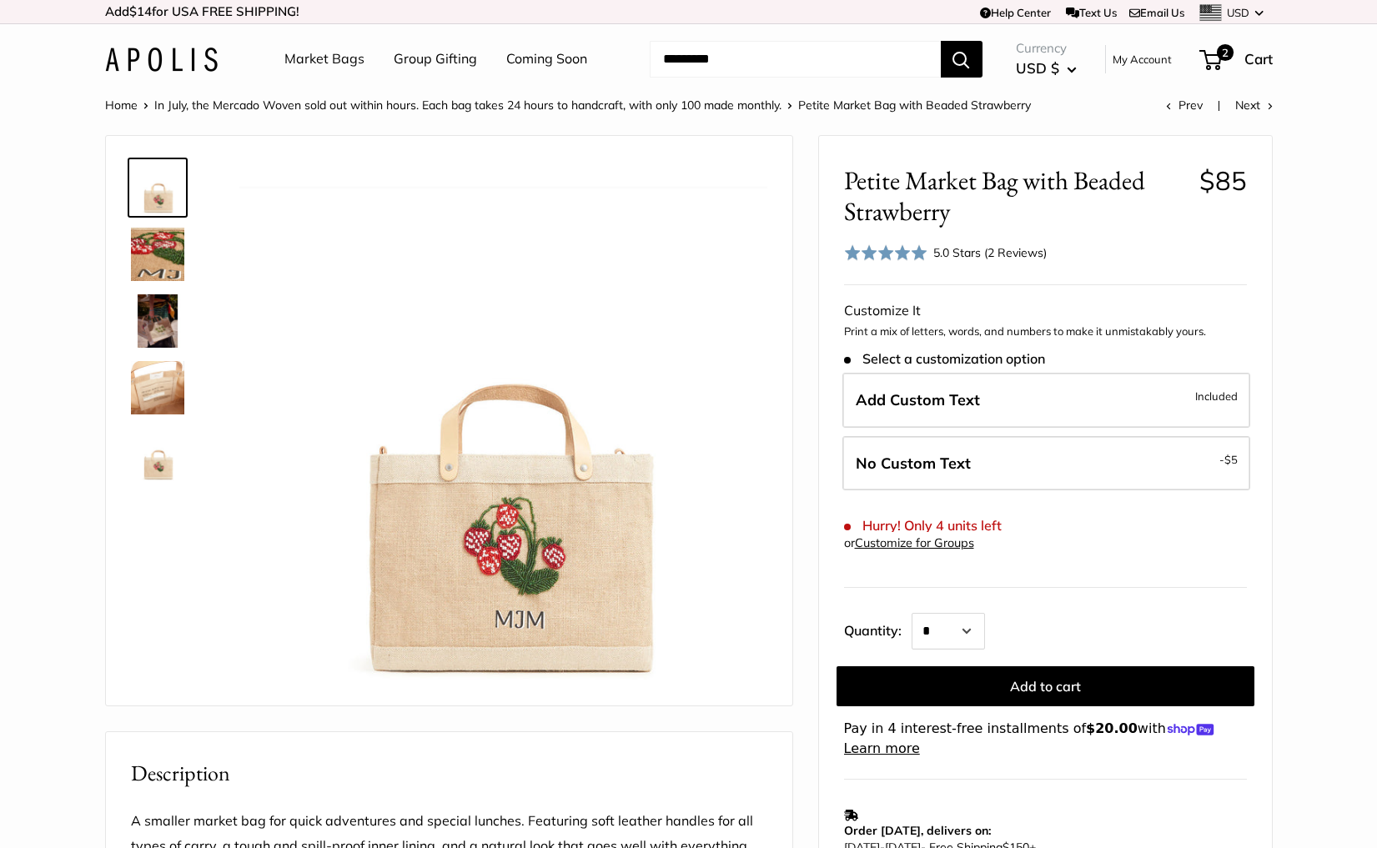
click at [509, 60] on link "Coming Soon" at bounding box center [546, 59] width 81 height 25
click at [329, 59] on link "Market Bags" at bounding box center [324, 59] width 80 height 25
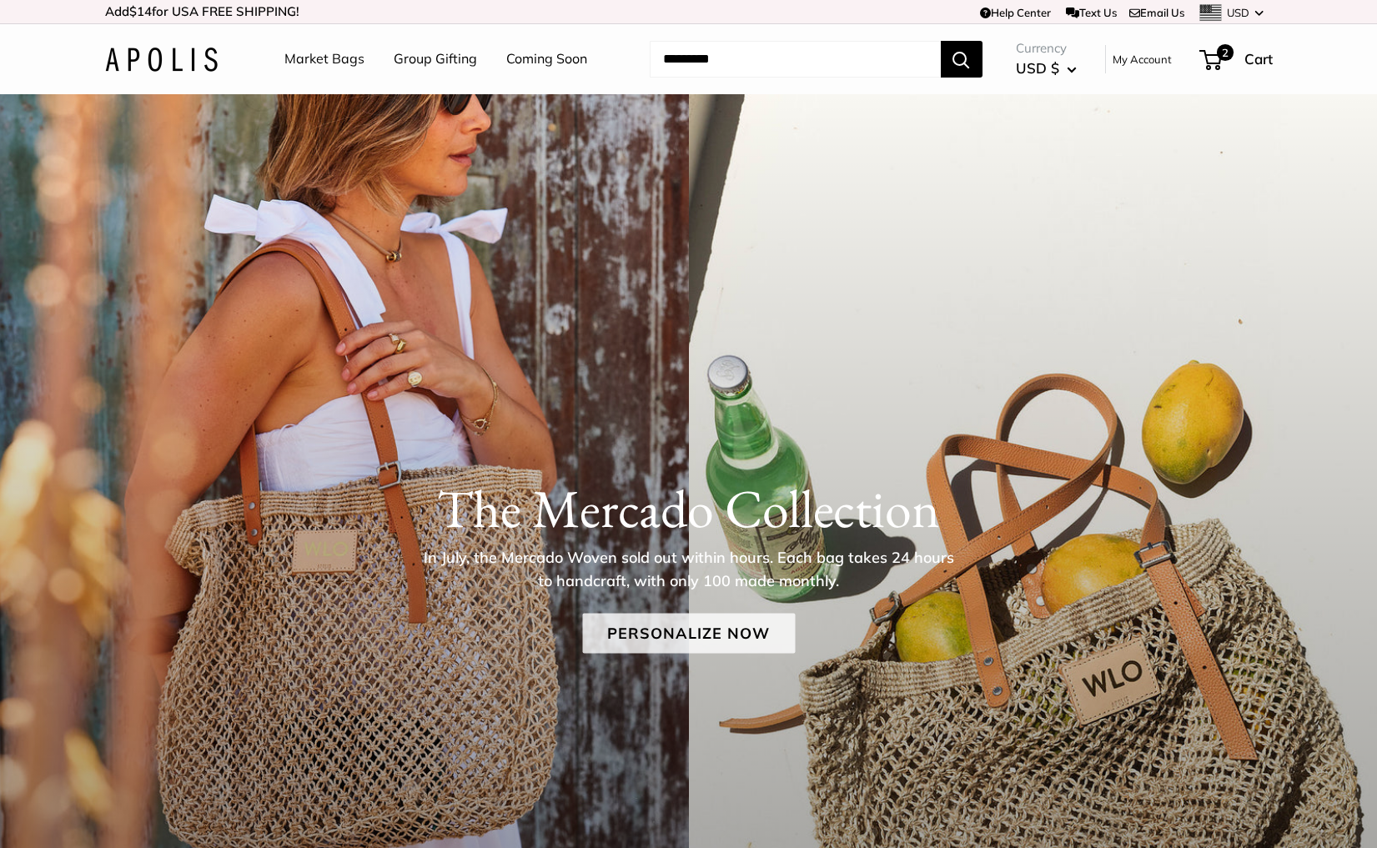
click at [634, 634] on link "Personalize Now" at bounding box center [688, 633] width 213 height 40
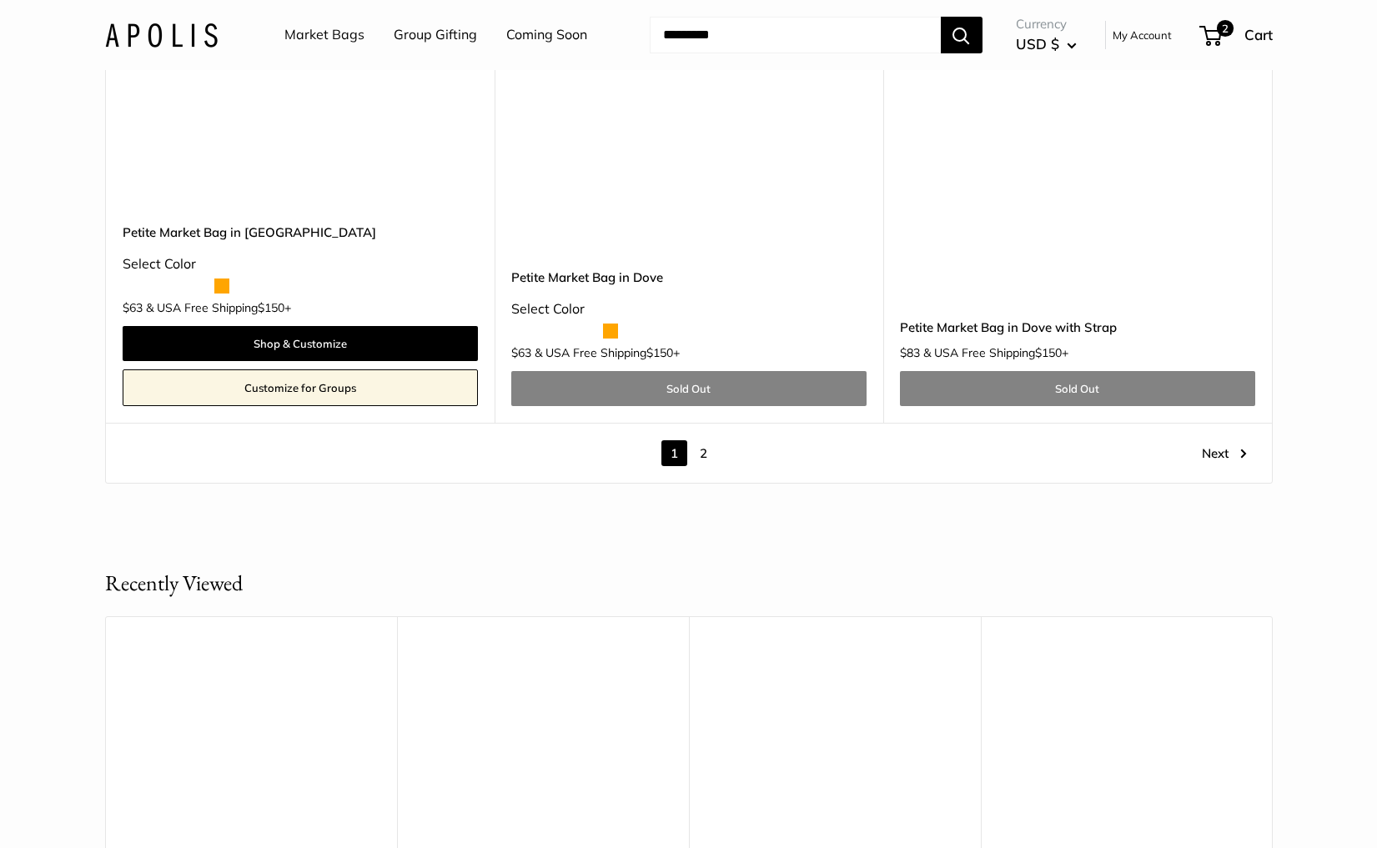
scroll to position [10350, 0]
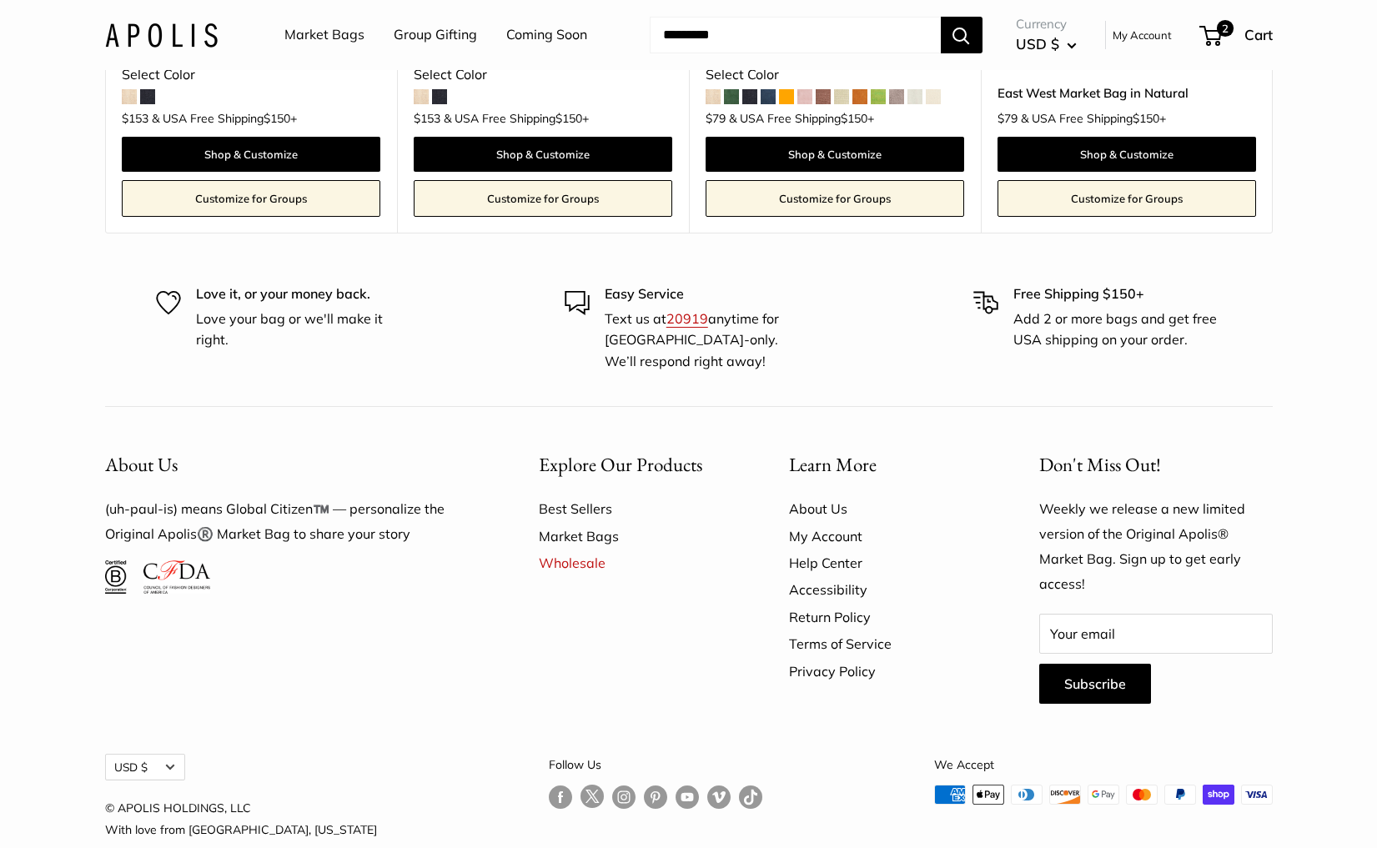
click at [612, 785] on link "Follow us on Instagram" at bounding box center [623, 797] width 23 height 24
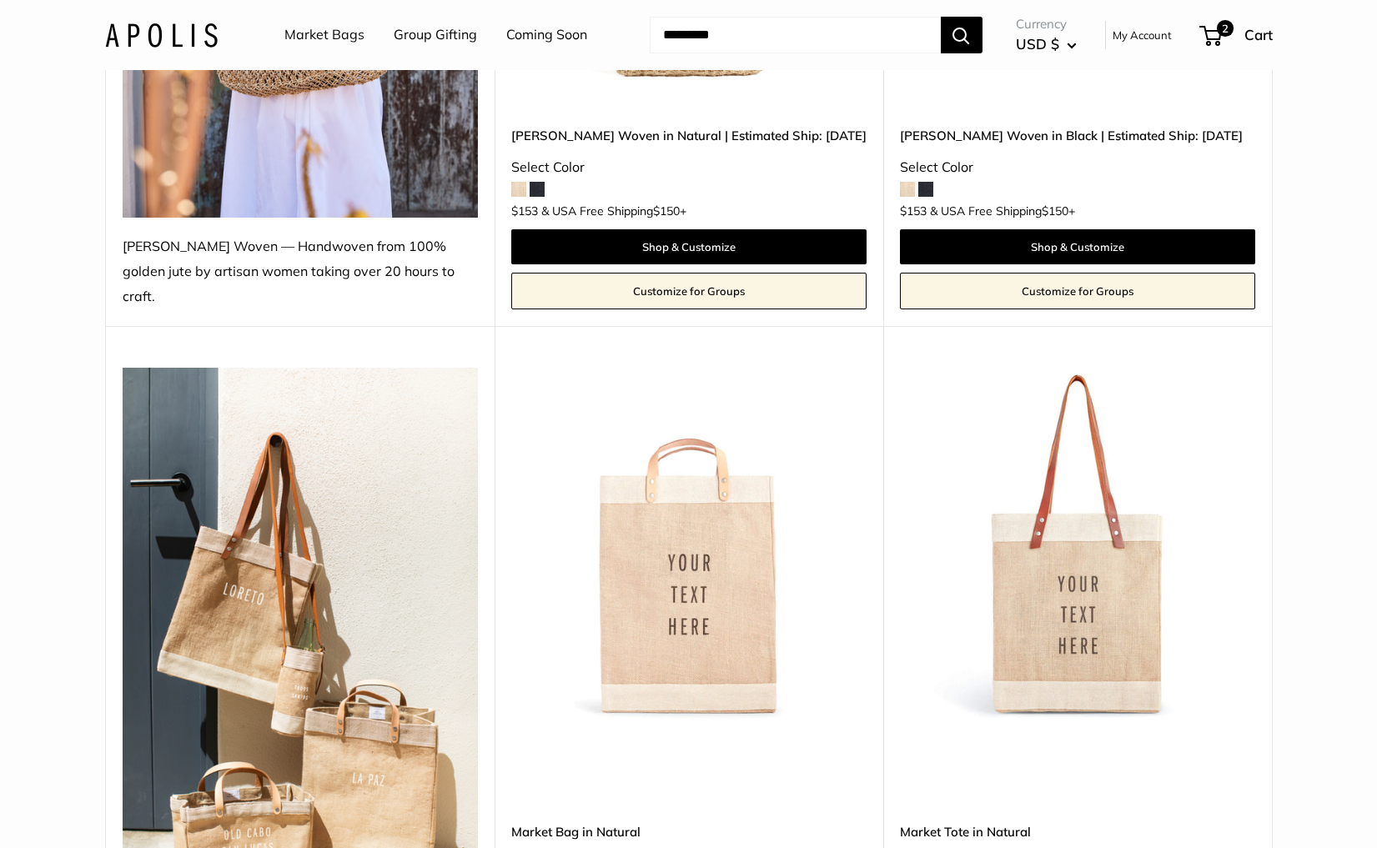
scroll to position [0, 0]
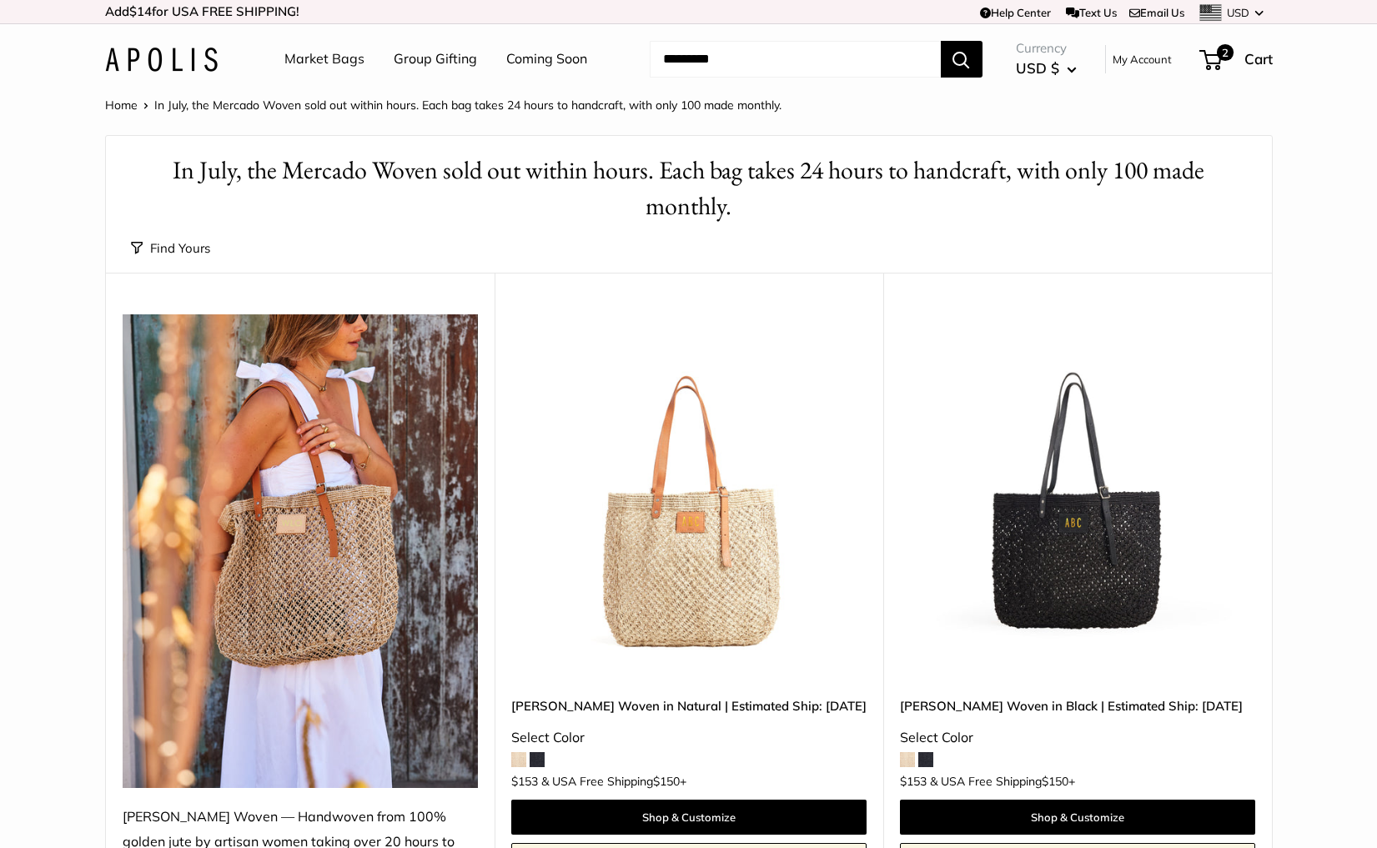
click at [192, 59] on img at bounding box center [161, 60] width 113 height 24
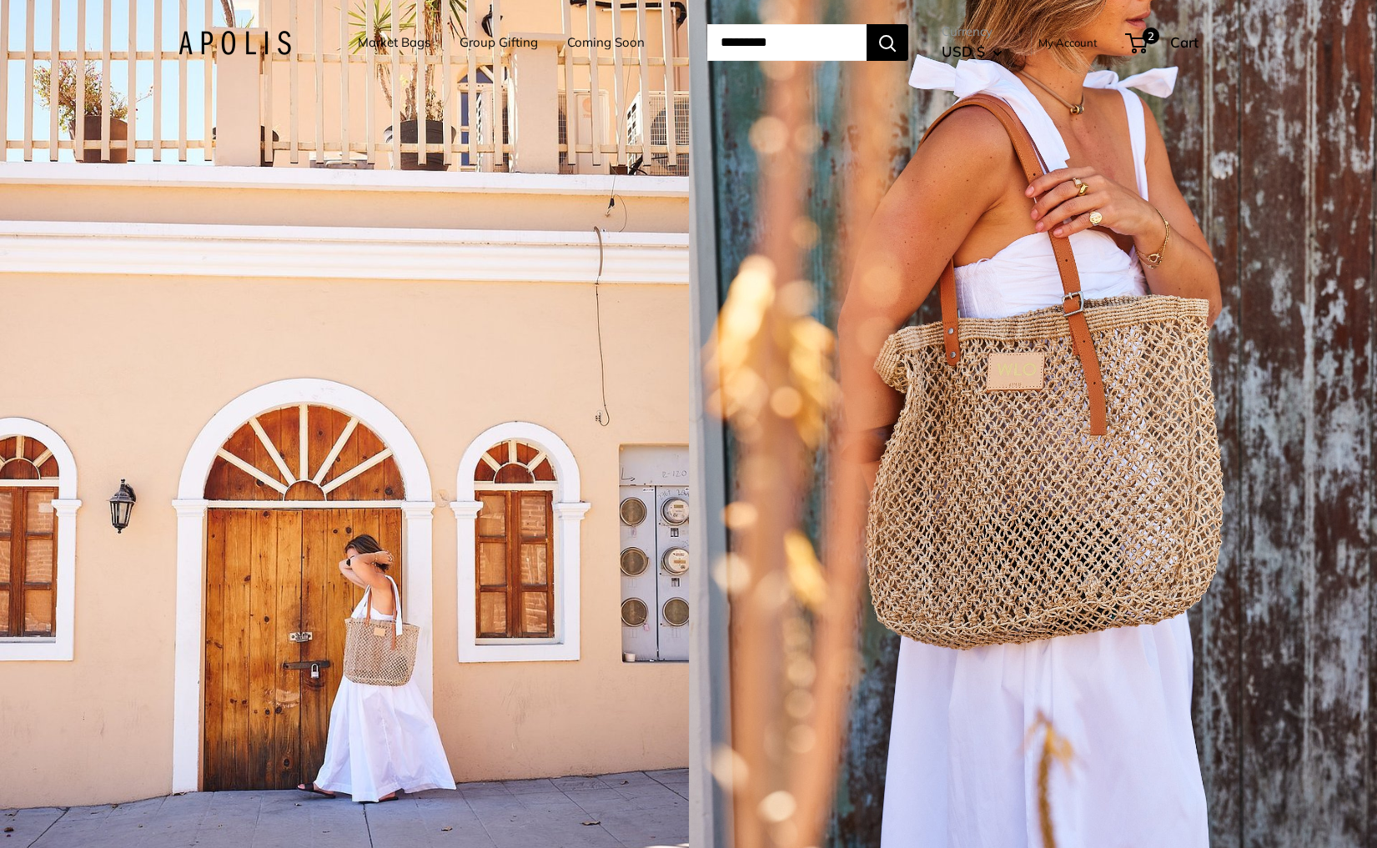
click at [426, 484] on div "1 / 5" at bounding box center [344, 424] width 689 height 848
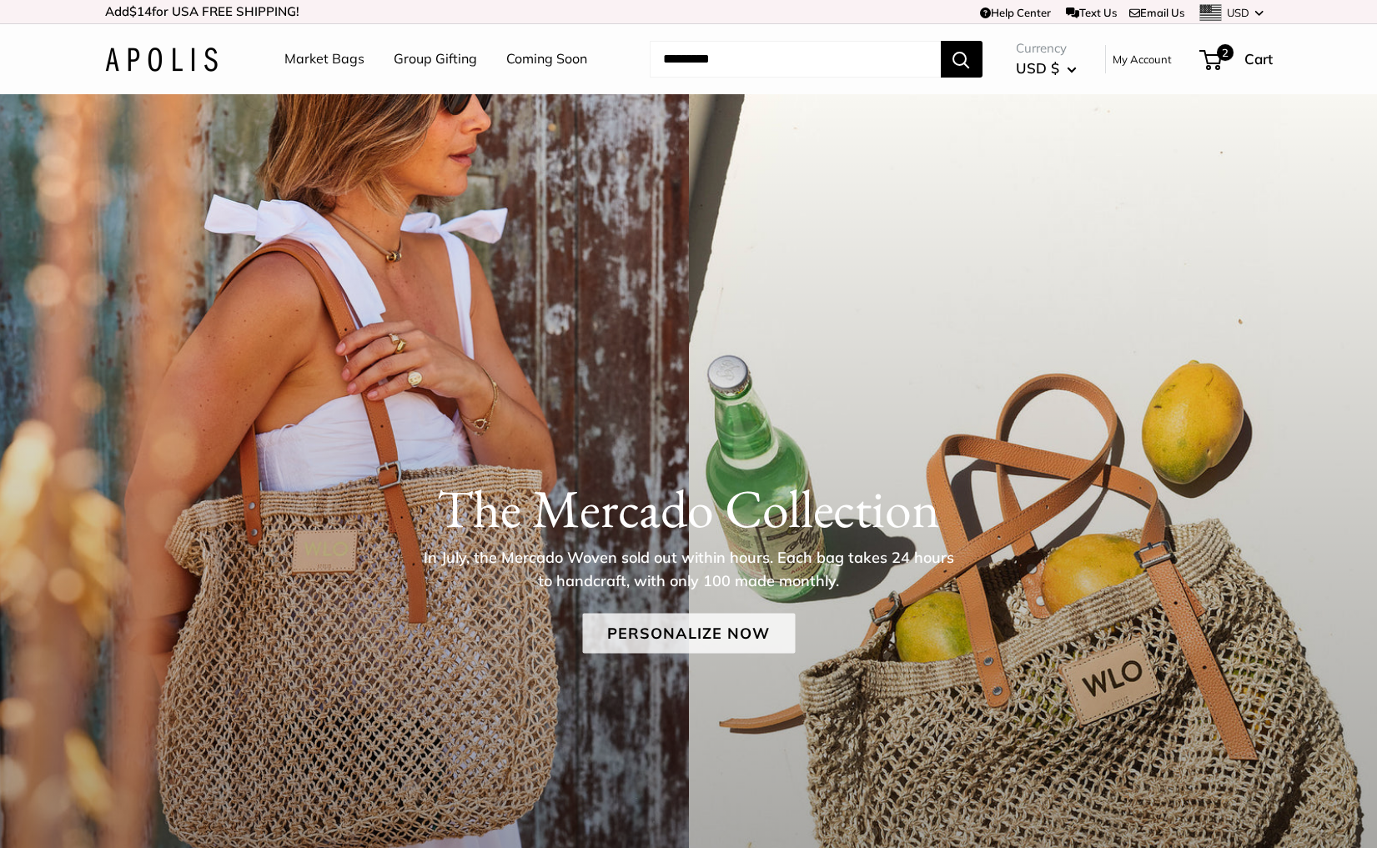
click at [731, 627] on link "Personalize Now" at bounding box center [688, 633] width 213 height 40
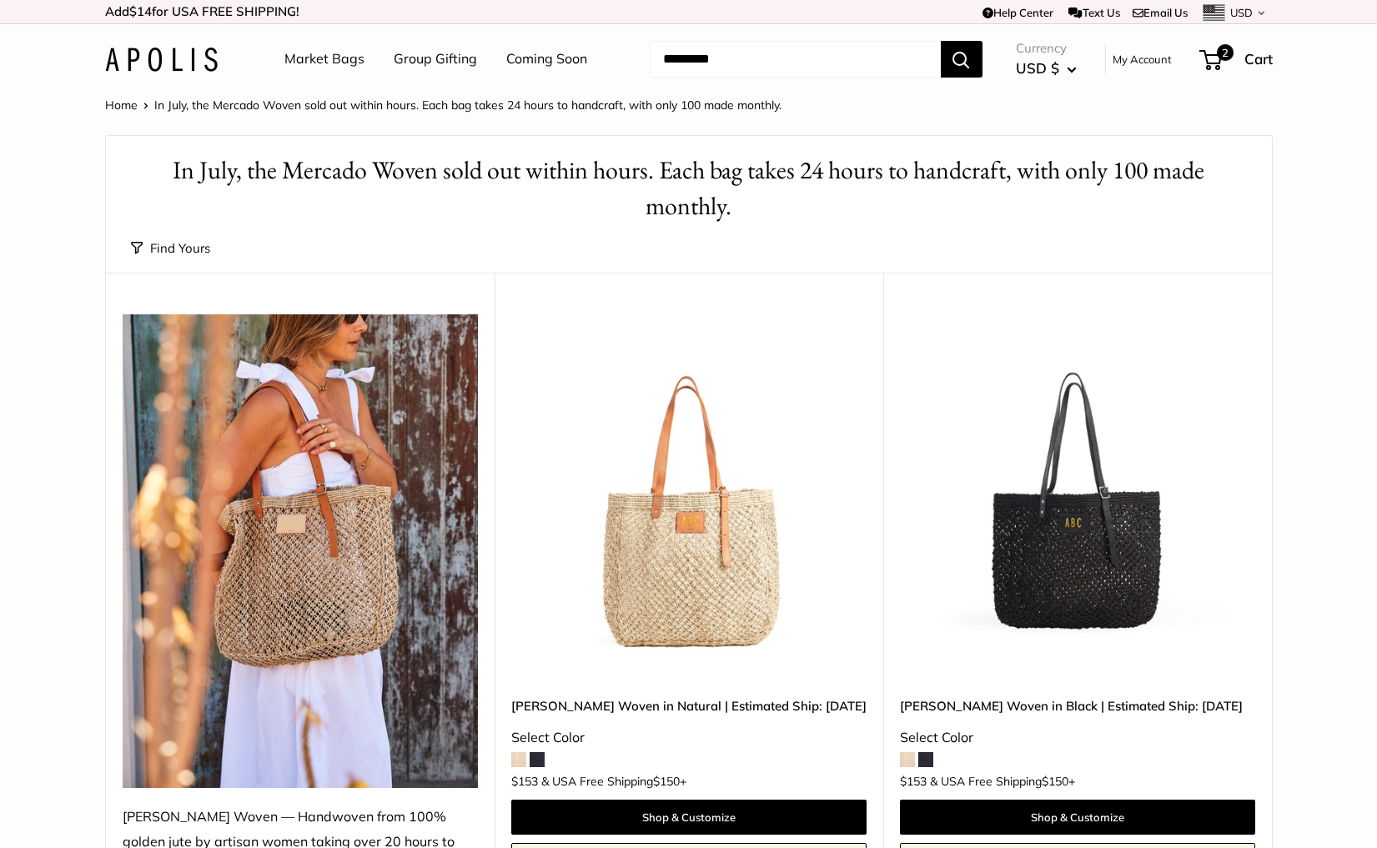
click at [0, 0] on img at bounding box center [0, 0] width 0 height 0
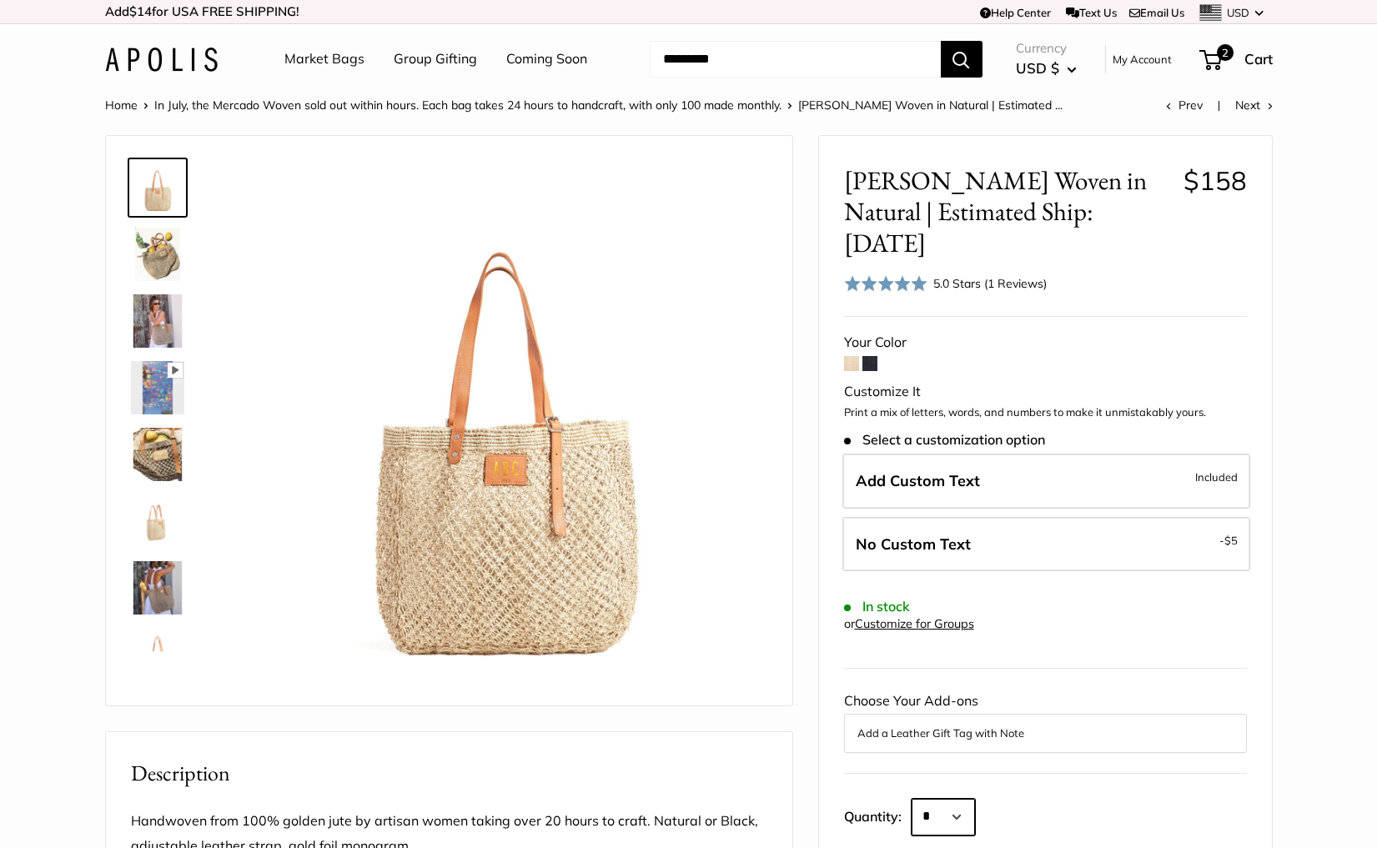
click at [935, 799] on select "* * * * * * * * * *** *** *** *** *** *** *** *** *** *** *** *** *** *** *** *…" at bounding box center [942, 817] width 63 height 37
select select "***"
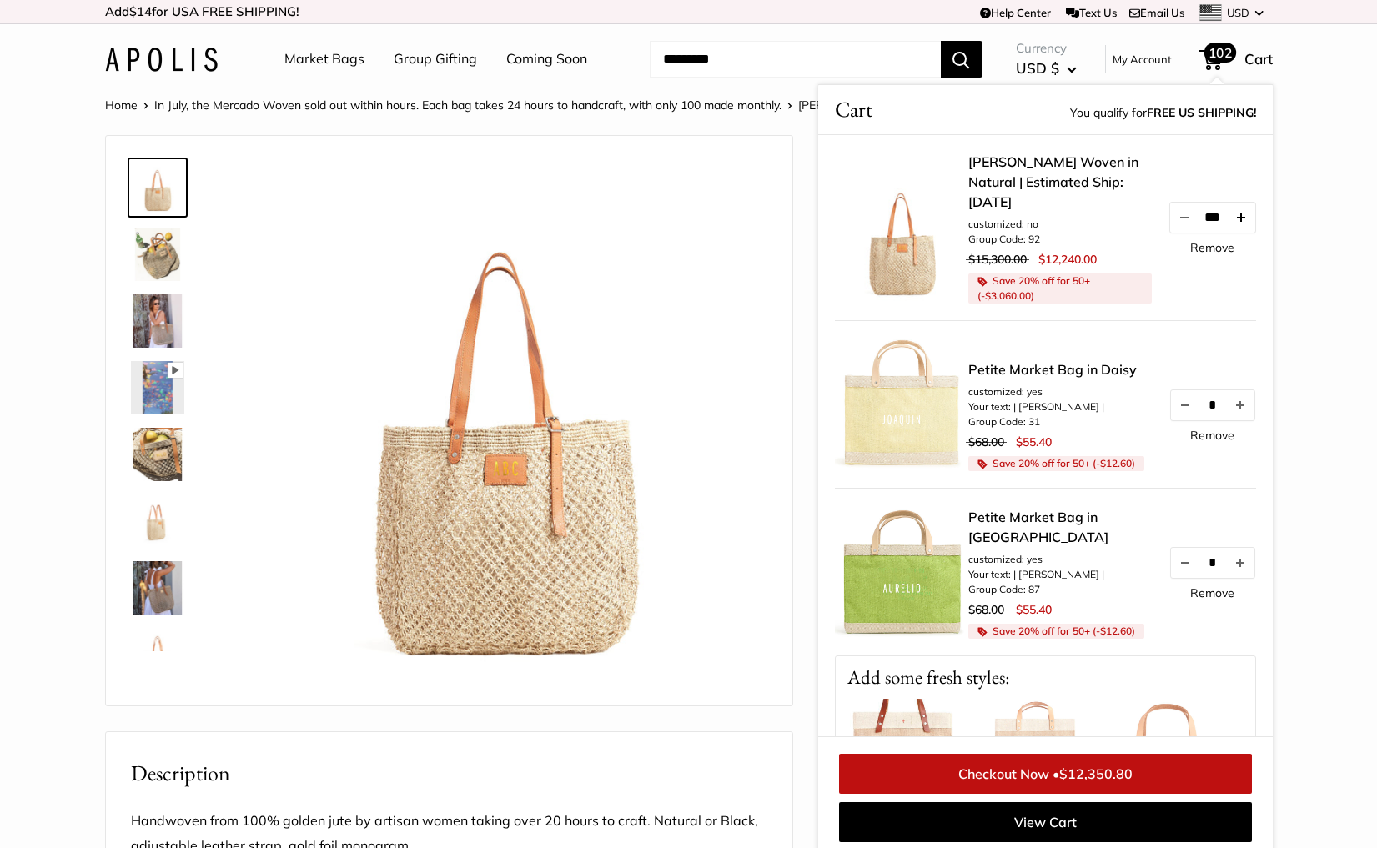
click at [1246, 213] on button "Increase quantity by 1" at bounding box center [1240, 218] width 28 height 30
click at [1246, 212] on button "Increase quantity by 1" at bounding box center [1240, 218] width 28 height 30
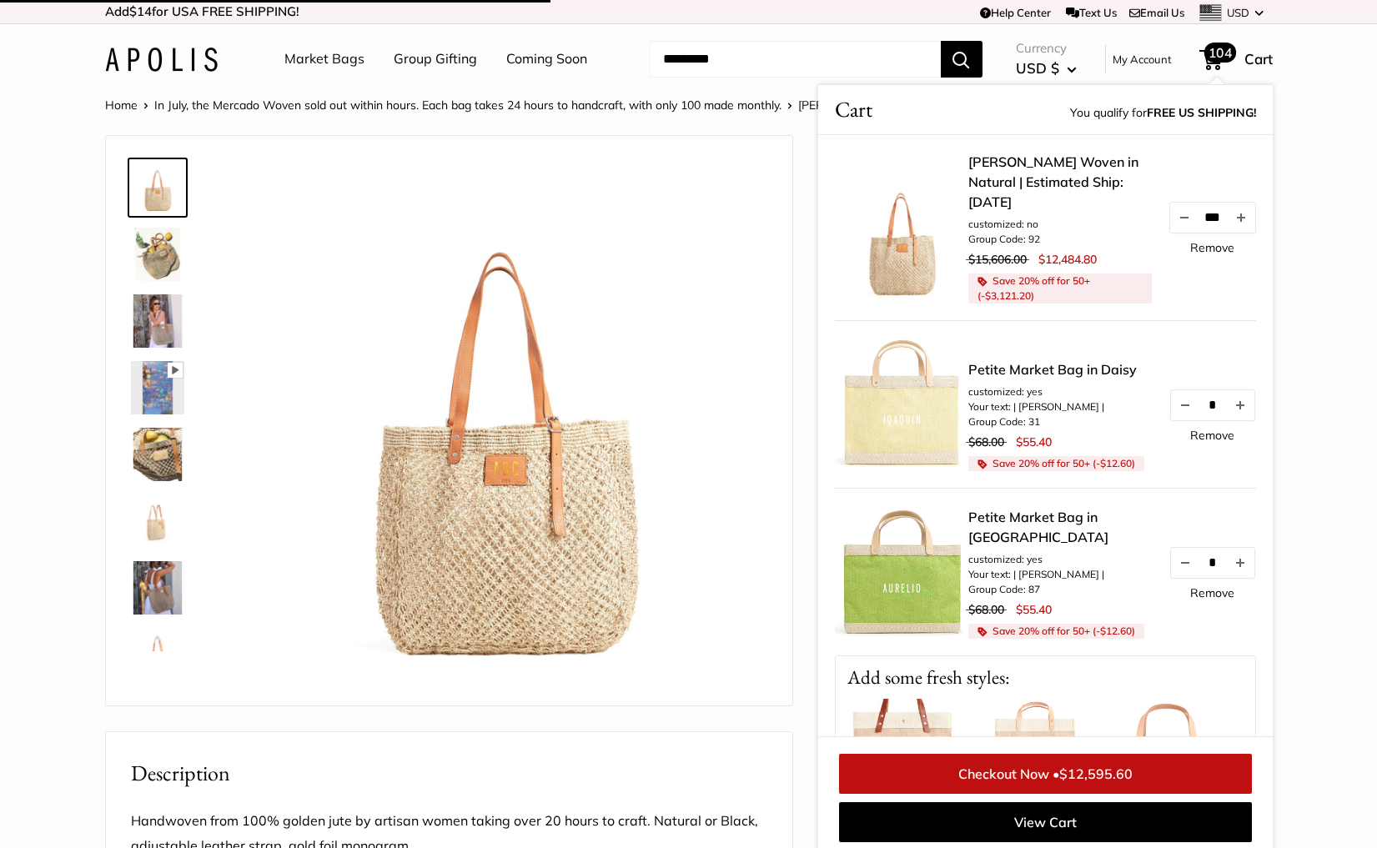
click at [1246, 212] on button "Increase quantity by 1" at bounding box center [1240, 218] width 28 height 30
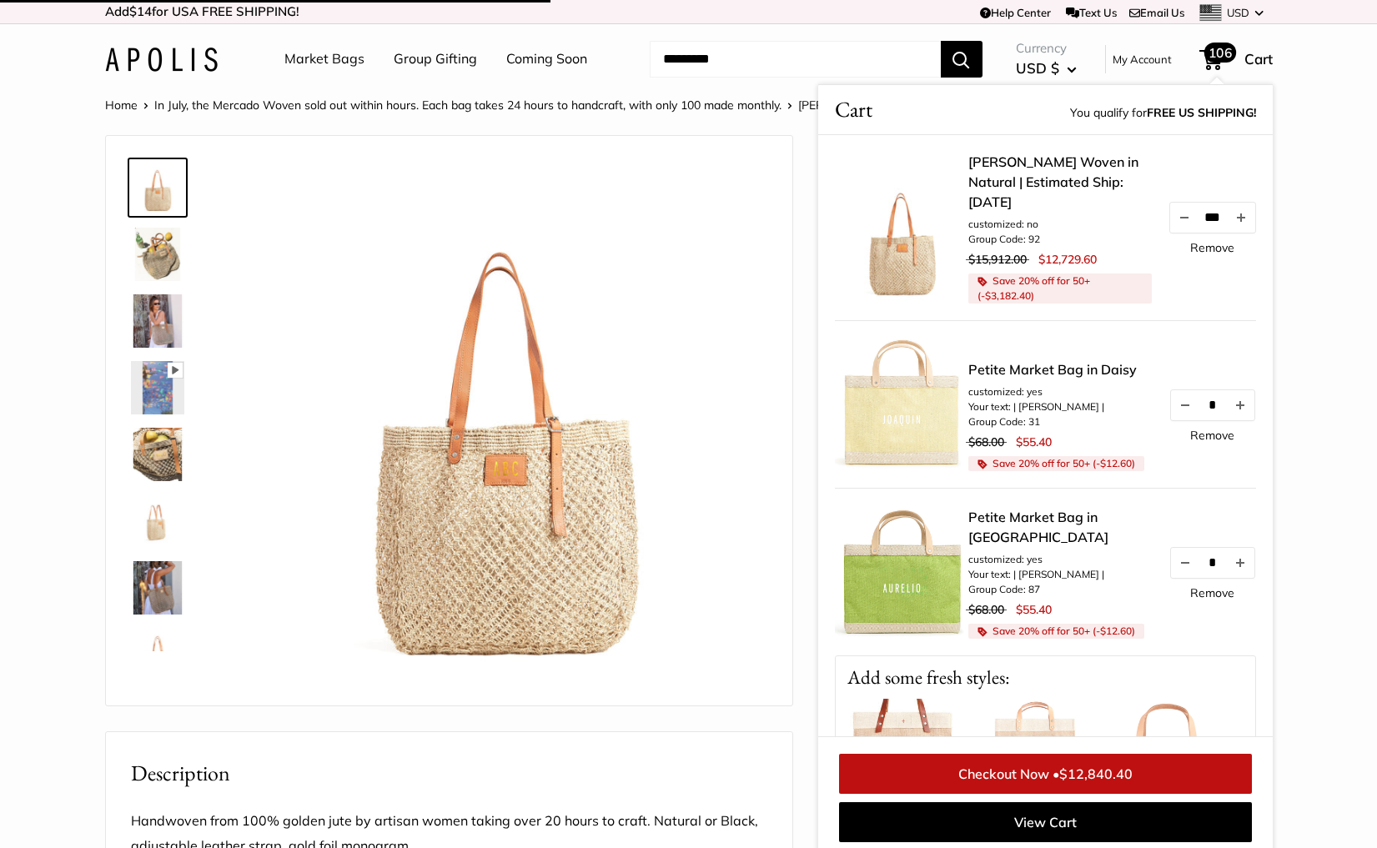
click at [1246, 212] on button "Increase quantity by 1" at bounding box center [1240, 218] width 28 height 30
click at [1218, 242] on link "Remove" at bounding box center [1212, 248] width 44 height 12
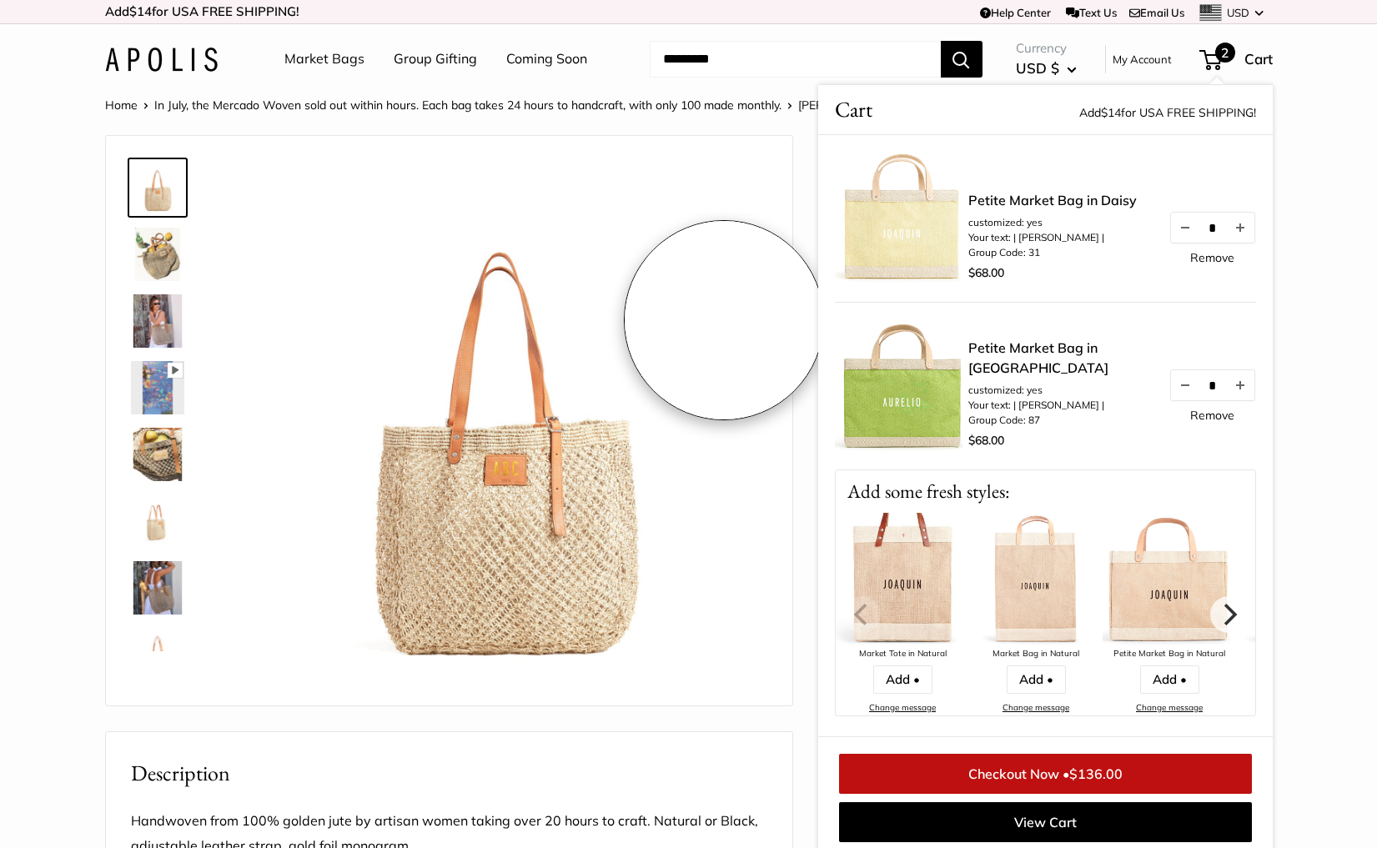
click at [724, 320] on img at bounding box center [503, 425] width 528 height 528
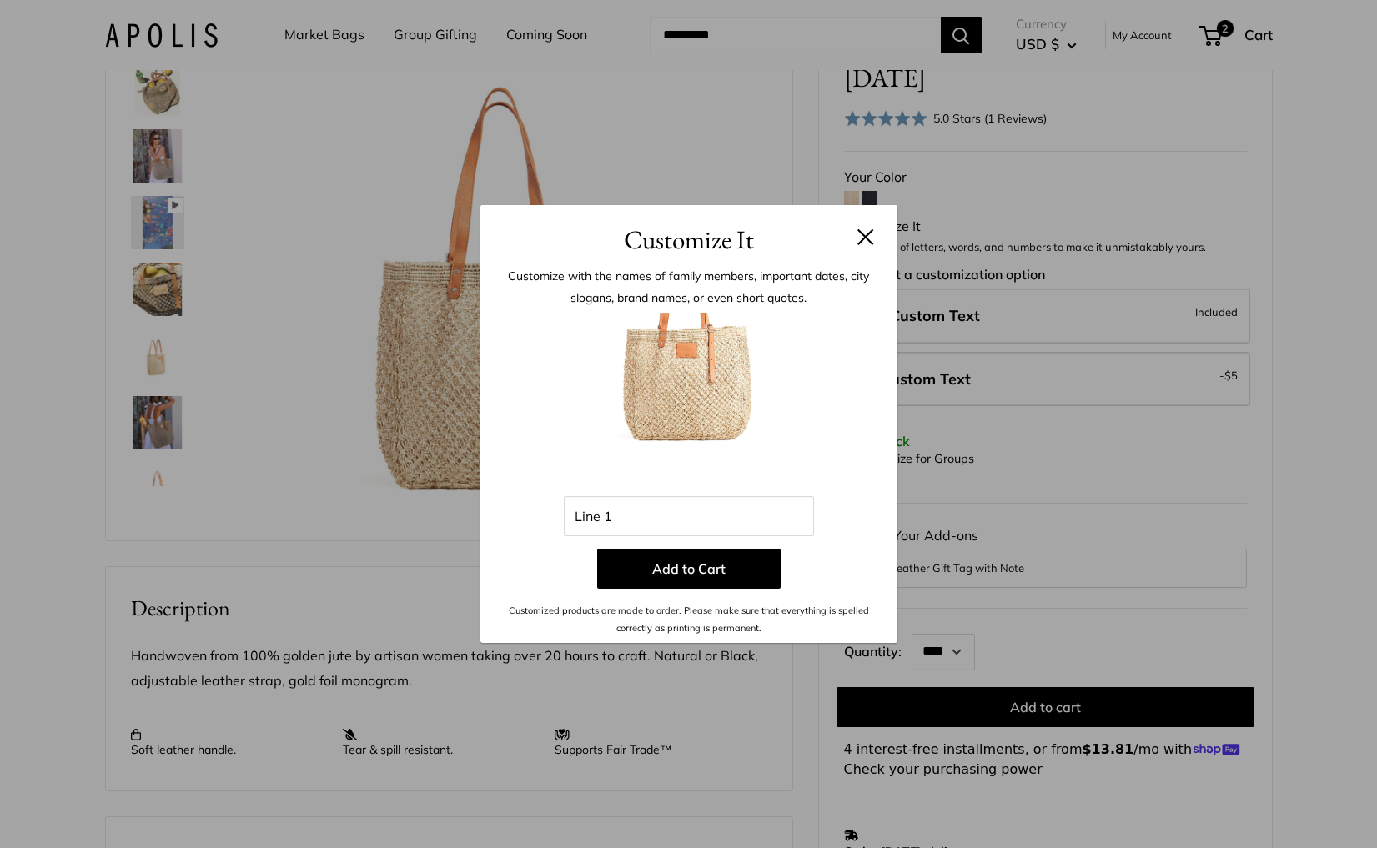
click at [868, 231] on button at bounding box center [865, 236] width 17 height 17
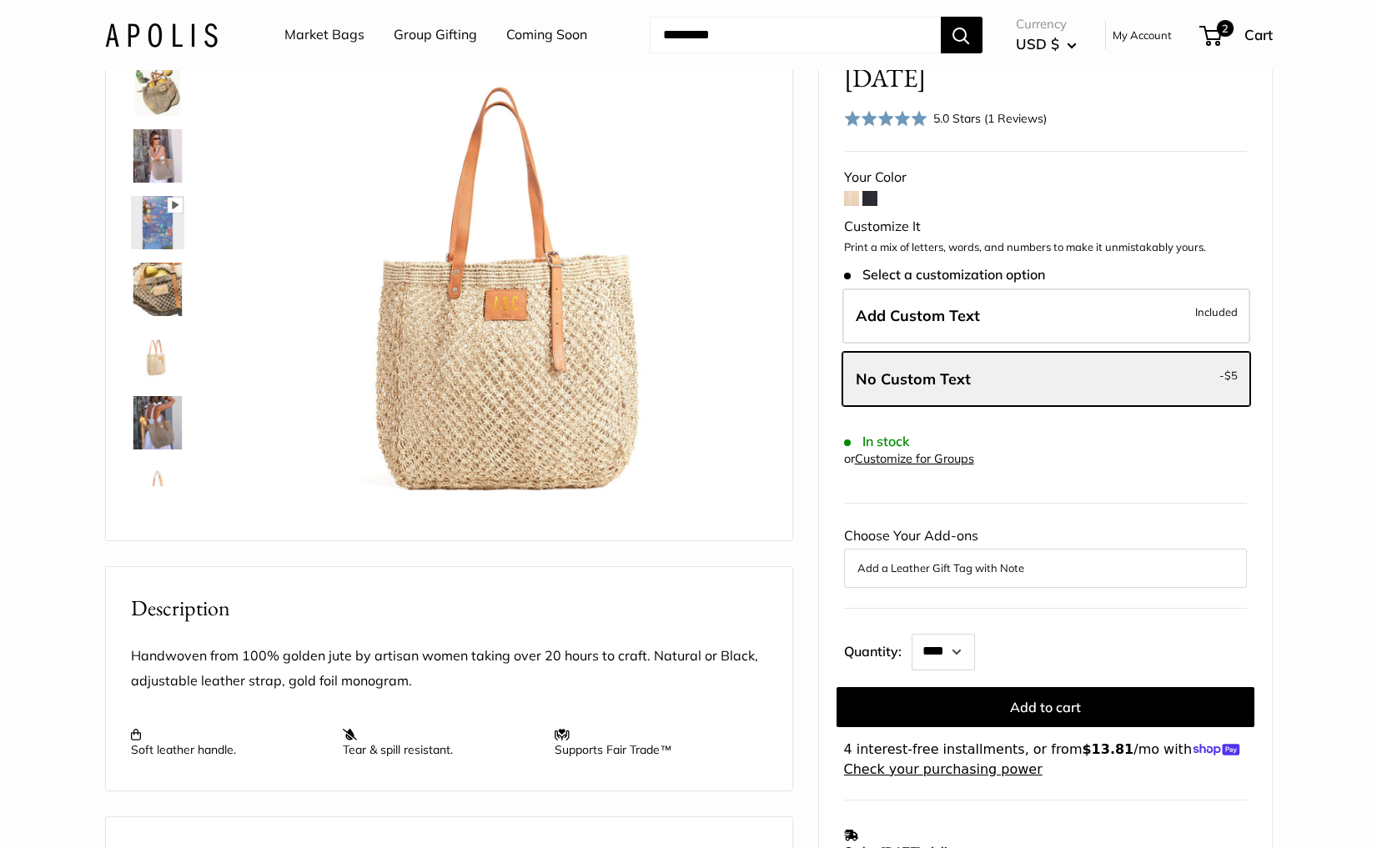
click at [182, 43] on img at bounding box center [161, 35] width 113 height 24
